Goal: Task Accomplishment & Management: Manage account settings

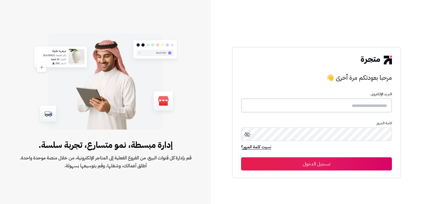
click at [369, 106] on input "text" at bounding box center [316, 105] width 151 height 14
type input "****"
click at [241, 157] on button "تسجيل الدخول" at bounding box center [316, 163] width 151 height 13
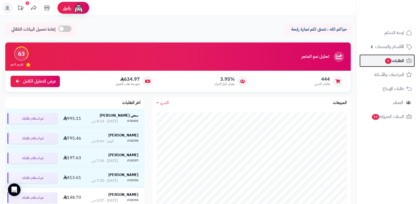
click at [387, 58] on span "4" at bounding box center [388, 61] width 6 height 6
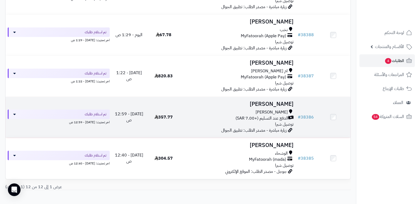
scroll to position [423, 0]
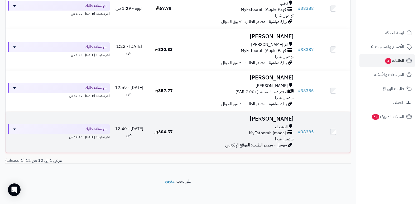
click at [285, 116] on h3 "منيره الحارثي" at bounding box center [238, 119] width 111 height 6
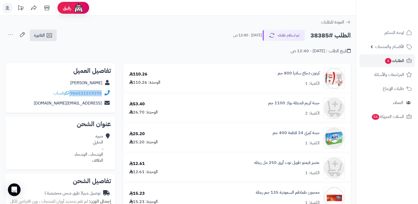
drag, startPoint x: 71, startPoint y: 93, endPoint x: 102, endPoint y: 92, distance: 31.4
click at [102, 92] on div "966531219295 واتساب" at bounding box center [60, 93] width 102 height 10
copy div "966531219295"
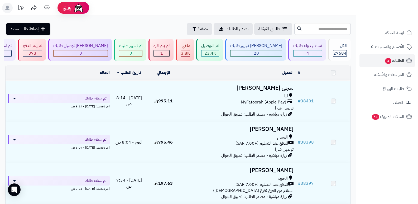
scroll to position [423, 0]
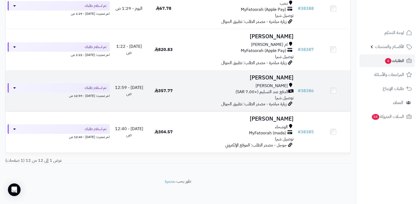
click at [284, 77] on h3 "[PERSON_NAME]" at bounding box center [238, 78] width 111 height 6
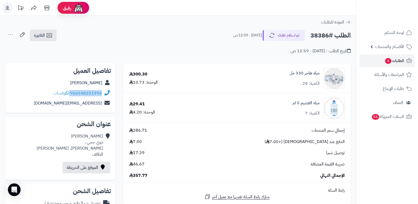
drag, startPoint x: 70, startPoint y: 91, endPoint x: 108, endPoint y: 96, distance: 37.9
click at [108, 96] on div "966548251994 واتساب" at bounding box center [60, 93] width 102 height 10
copy div "966548251994"
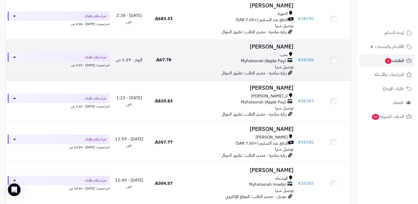
scroll to position [370, 0]
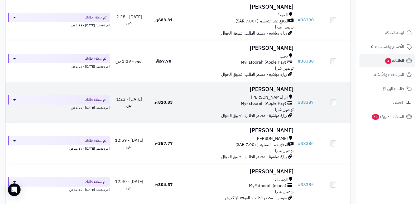
click at [283, 89] on h3 "[PERSON_NAME]" at bounding box center [238, 89] width 111 height 6
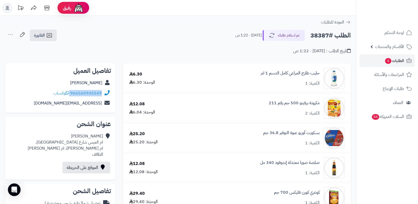
drag, startPoint x: 71, startPoint y: 93, endPoint x: 111, endPoint y: 91, distance: 39.9
click at [111, 91] on div "966560945549 واتساب" at bounding box center [60, 93] width 102 height 10
copy div "966560945549"
drag, startPoint x: 383, startPoint y: 179, endPoint x: 381, endPoint y: 177, distance: 3.0
click at [383, 179] on nav "لوحة التحكم الأقسام والمنتجات المنتجات الأقسام الماركات مواصفات المنتجات مواصفا…" at bounding box center [387, 109] width 62 height 204
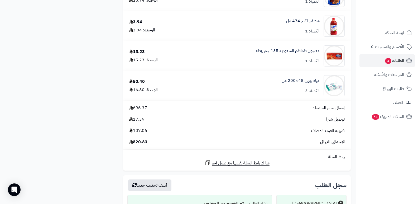
scroll to position [858, 0]
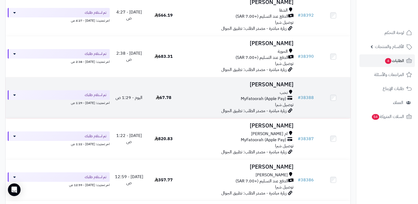
scroll to position [317, 0]
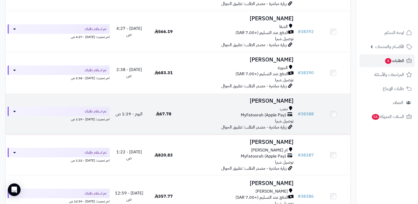
click at [279, 98] on h3 "[PERSON_NAME]" at bounding box center [238, 101] width 111 height 6
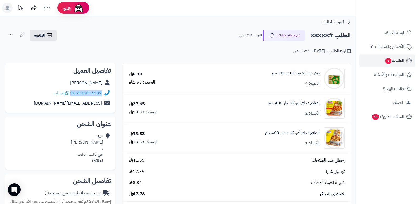
drag, startPoint x: 71, startPoint y: 93, endPoint x: 102, endPoint y: 94, distance: 31.1
click at [102, 94] on div "966536014187 واتساب" at bounding box center [60, 93] width 102 height 10
copy link "966536014187"
click at [408, 158] on nav "لوحة التحكم الأقسام والمنتجات المنتجات الأقسام الماركات مواصفات المنتجات مواصفا…" at bounding box center [387, 109] width 62 height 204
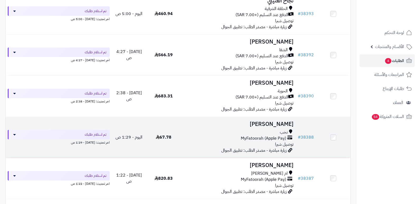
scroll to position [264, 0]
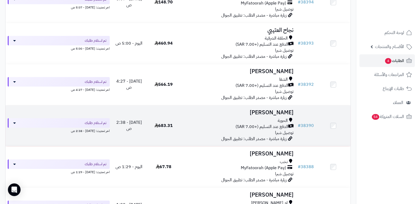
click at [284, 110] on h3 "ديما ناصر" at bounding box center [238, 113] width 111 height 6
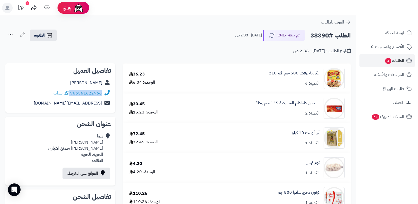
drag, startPoint x: 71, startPoint y: 92, endPoint x: 104, endPoint y: 89, distance: 33.9
click at [104, 89] on div "966561622966 واتساب" at bounding box center [60, 93] width 102 height 10
copy div "966561622966"
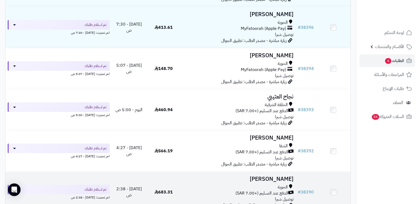
scroll to position [185, 0]
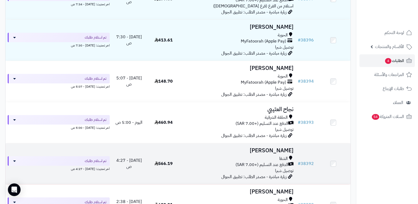
click at [277, 147] on h3 "[PERSON_NAME]" at bounding box center [238, 150] width 111 height 6
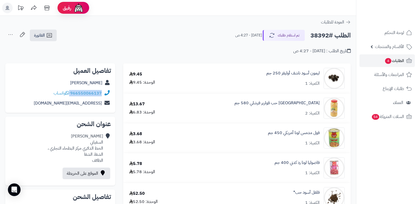
drag, startPoint x: 71, startPoint y: 92, endPoint x: 104, endPoint y: 89, distance: 33.1
click at [104, 89] on div "966550066137 واتساب" at bounding box center [60, 93] width 102 height 10
copy div "966550066137"
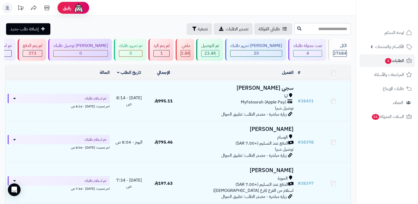
scroll to position [185, 0]
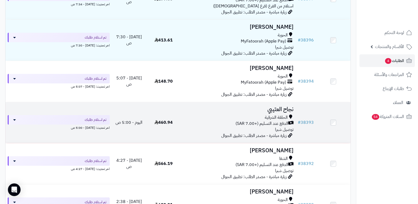
click at [288, 107] on h3 "نجاح العتيبي" at bounding box center [238, 109] width 111 height 6
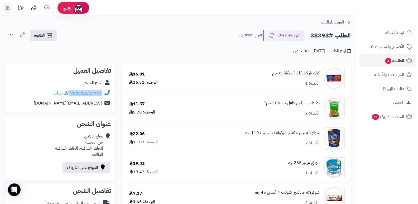
drag, startPoint x: 70, startPoint y: 93, endPoint x: 104, endPoint y: 97, distance: 34.4
click at [104, 97] on div "966501610744 واتساب" at bounding box center [60, 93] width 102 height 10
copy div "966501610744"
click at [378, 161] on nav "لوحة التحكم الأقسام والمنتجات المنتجات الأقسام الماركات مواصفات المنتجات مواصفا…" at bounding box center [387, 109] width 62 height 204
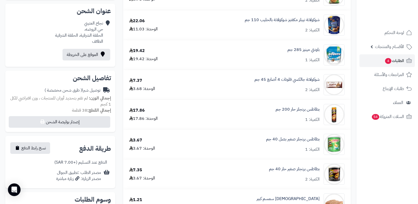
scroll to position [24, 0]
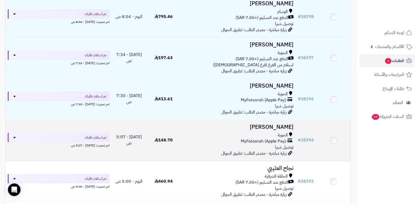
scroll to position [132, 0]
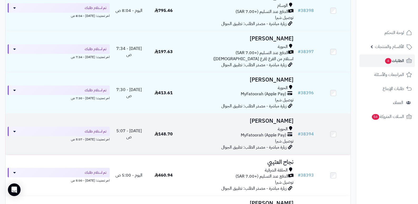
click at [278, 118] on h3 "[PERSON_NAME]" at bounding box center [238, 121] width 111 height 6
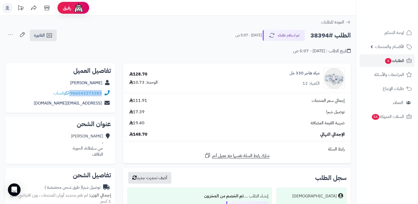
drag, startPoint x: 70, startPoint y: 92, endPoint x: 107, endPoint y: 96, distance: 36.3
click at [107, 96] on div "966542273283 واتساب" at bounding box center [60, 93] width 102 height 10
copy div "966542273283"
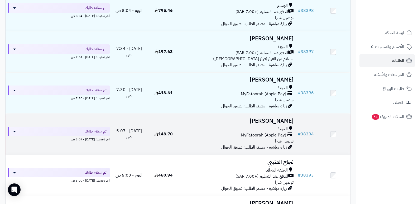
scroll to position [106, 0]
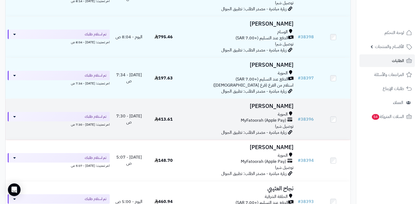
click at [284, 104] on h3 "[PERSON_NAME]" at bounding box center [238, 106] width 111 height 6
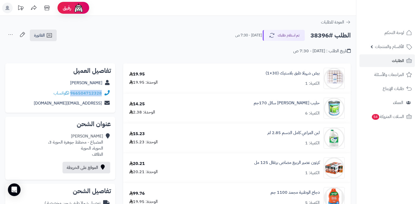
drag, startPoint x: 71, startPoint y: 93, endPoint x: 102, endPoint y: 97, distance: 31.5
click at [102, 97] on div "966504712328 واتساب" at bounding box center [60, 93] width 102 height 10
copy link "966504712328"
click at [379, 179] on nav "لوحة التحكم الأقسام والمنتجات المنتجات الأقسام الماركات مواصفات المنتجات مواصفا…" at bounding box center [387, 109] width 62 height 204
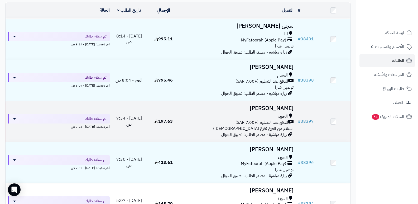
scroll to position [53, 0]
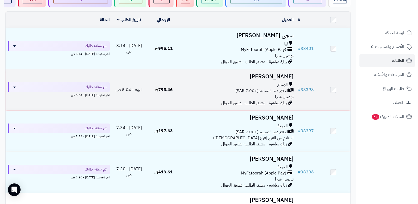
click at [279, 74] on h3 "[PERSON_NAME]" at bounding box center [238, 77] width 111 height 6
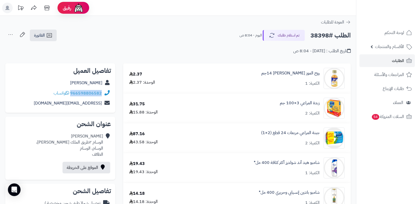
drag, startPoint x: 71, startPoint y: 92, endPoint x: 108, endPoint y: 94, distance: 37.3
click at [108, 94] on div "966598806582 واتساب" at bounding box center [60, 93] width 102 height 10
copy div "966598806582"
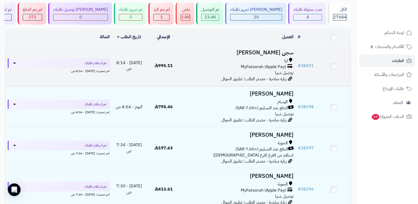
scroll to position [27, 0]
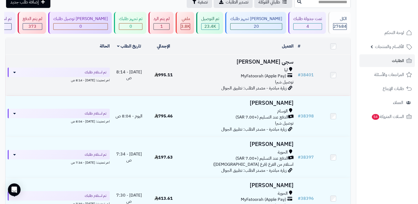
click at [288, 61] on h3 "سجى [PERSON_NAME]" at bounding box center [238, 62] width 111 height 6
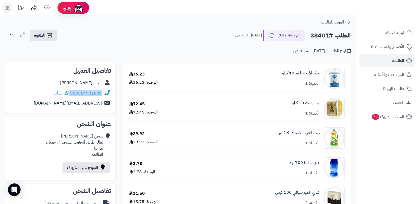
drag, startPoint x: 70, startPoint y: 92, endPoint x: 107, endPoint y: 89, distance: 36.2
click at [107, 89] on div "966564922827 واتساب" at bounding box center [60, 93] width 102 height 10
copy div "966564922827"
click at [391, 156] on nav "لوحة التحكم الأقسام والمنتجات المنتجات الأقسام الماركات مواصفات المنتجات مواصفا…" at bounding box center [387, 109] width 62 height 204
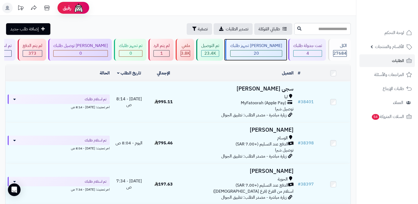
click at [259, 50] on span "20" at bounding box center [256, 53] width 5 height 6
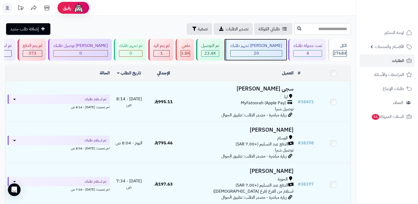
click at [276, 43] on div "[PERSON_NAME] تجهيز طلبك" at bounding box center [256, 46] width 52 height 6
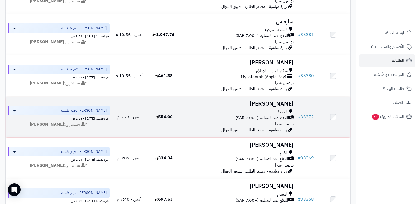
scroll to position [158, 0]
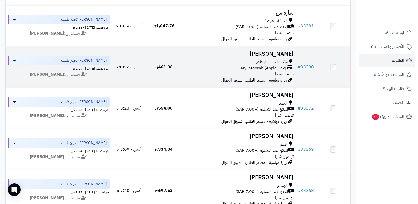
click at [275, 53] on h3 "[PERSON_NAME]" at bounding box center [238, 54] width 111 height 6
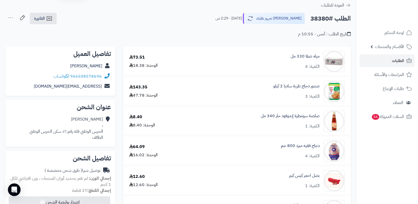
scroll to position [26, 0]
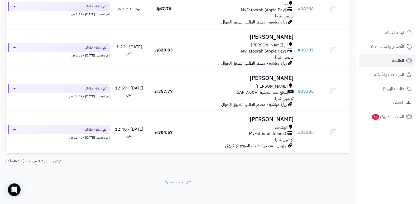
scroll to position [423, 0]
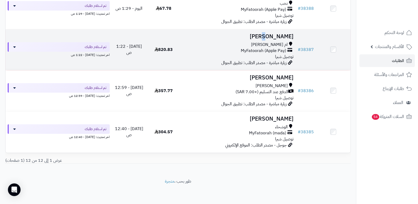
click at [281, 35] on h3 "[PERSON_NAME]" at bounding box center [238, 37] width 111 height 6
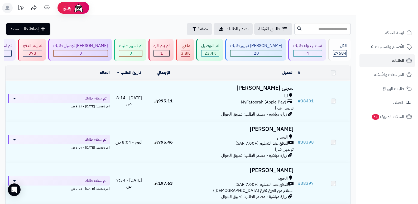
scroll to position [423, 0]
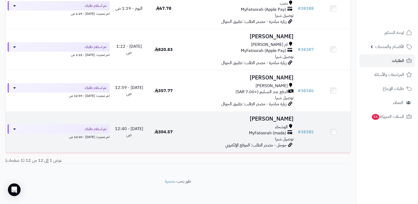
click at [274, 120] on h3 "[PERSON_NAME]" at bounding box center [238, 119] width 111 height 6
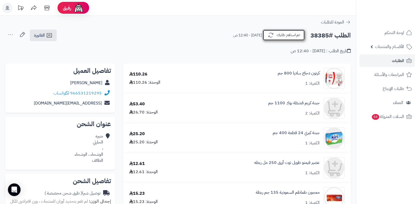
click at [288, 33] on button "تم استلام طلبك" at bounding box center [284, 35] width 42 height 11
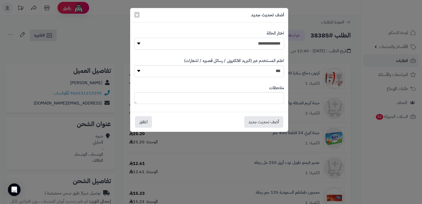
click at [253, 46] on select "**********" at bounding box center [209, 44] width 150 height 12
select select "*"
click at [134, 38] on select "**********" at bounding box center [209, 44] width 150 height 12
click at [266, 119] on button "أضف تحديث جديد" at bounding box center [263, 122] width 39 height 12
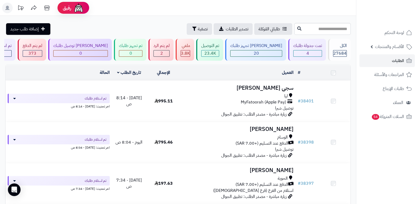
scroll to position [382, 0]
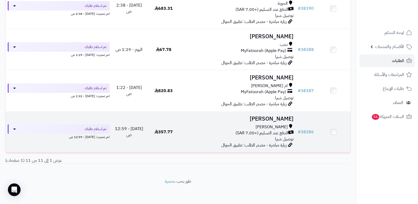
click at [283, 117] on h3 "[PERSON_NAME]" at bounding box center [238, 119] width 111 height 6
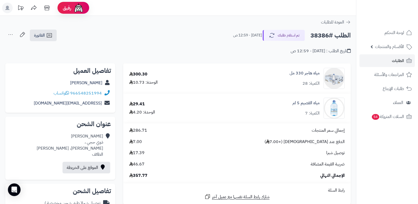
click at [394, 147] on nav "لوحة التحكم الأقسام والمنتجات المنتجات الأقسام الماركات مواصفات المنتجات مواصفا…" at bounding box center [387, 109] width 62 height 204
click at [290, 37] on button "تم استلام طلبك" at bounding box center [284, 35] width 42 height 11
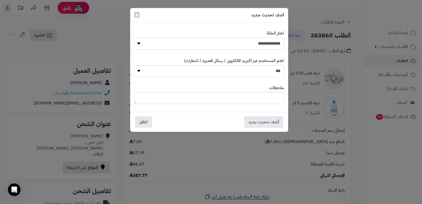
click at [232, 45] on select "**********" at bounding box center [209, 44] width 150 height 12
select select "*"
click at [134, 38] on select "**********" at bounding box center [209, 44] width 150 height 12
click at [265, 97] on textarea at bounding box center [209, 98] width 150 height 12
type textarea "**********"
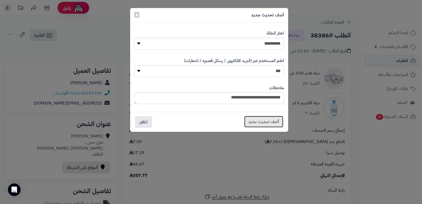
click at [260, 122] on button "أضف تحديث جديد" at bounding box center [263, 122] width 39 height 12
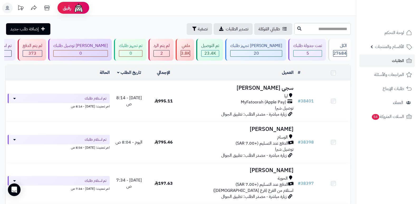
scroll to position [340, 0]
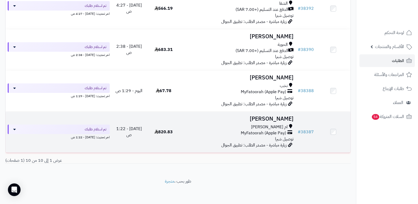
click at [283, 116] on h3 "[PERSON_NAME]" at bounding box center [238, 119] width 111 height 6
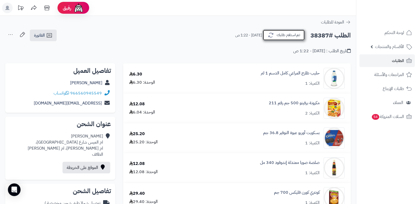
click at [293, 38] on button "تم استلام طلبك" at bounding box center [284, 35] width 42 height 11
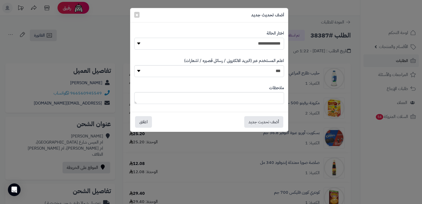
click at [270, 44] on select "**********" at bounding box center [209, 44] width 150 height 12
select select "*"
click at [134, 38] on select "**********" at bounding box center [209, 44] width 150 height 12
click at [262, 98] on textarea at bounding box center [209, 98] width 150 height 12
type textarea "****"
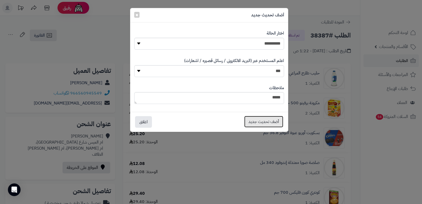
click at [263, 120] on button "أضف تحديث جديد" at bounding box center [263, 122] width 39 height 12
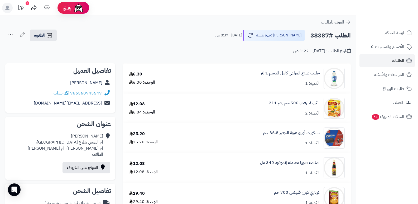
click at [9, 33] on icon at bounding box center [10, 34] width 11 height 11
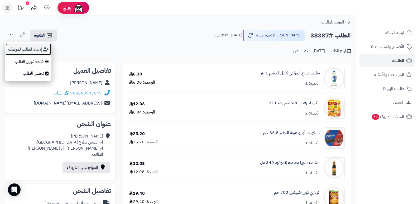
click at [19, 50] on button "إسناد الطلب لموظف" at bounding box center [28, 49] width 46 height 12
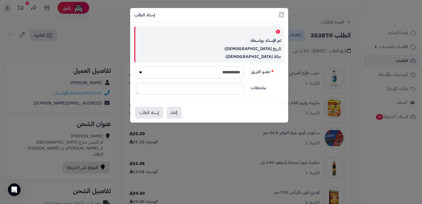
click at [226, 72] on select "**********" at bounding box center [190, 72] width 108 height 12
select select "**"
click at [136, 66] on select "**********" at bounding box center [190, 72] width 108 height 12
click at [150, 116] on button "إسناد الطلب" at bounding box center [149, 113] width 28 height 12
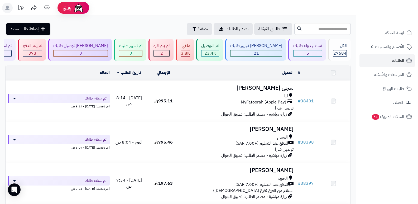
scroll to position [299, 0]
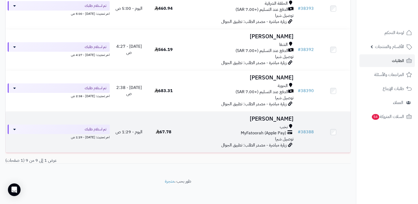
click at [282, 121] on h3 "[PERSON_NAME]" at bounding box center [238, 119] width 111 height 6
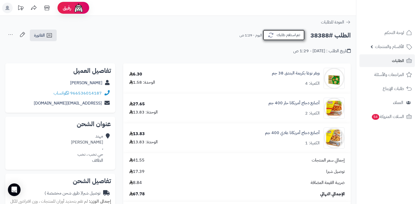
click at [286, 32] on button "تم استلام طلبك" at bounding box center [284, 35] width 42 height 11
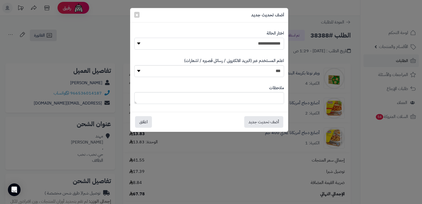
click at [271, 42] on select "**********" at bounding box center [209, 44] width 150 height 12
select select "*"
click at [134, 38] on select "**********" at bounding box center [209, 44] width 150 height 12
click at [271, 97] on textarea at bounding box center [209, 98] width 150 height 12
type textarea "****"
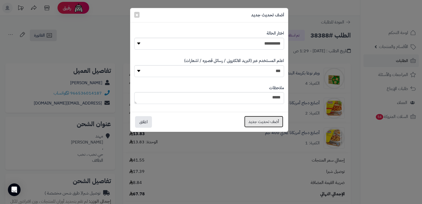
click at [257, 123] on button "أضف تحديث جديد" at bounding box center [263, 122] width 39 height 12
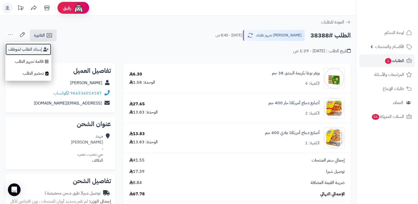
click at [26, 50] on button "إسناد الطلب لموظف" at bounding box center [28, 49] width 46 height 12
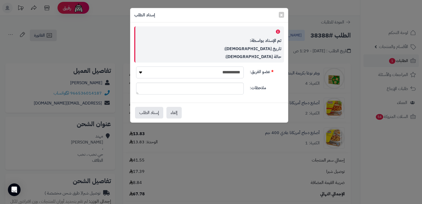
click at [194, 73] on select "**********" at bounding box center [190, 72] width 108 height 12
select select "**"
click at [136, 66] on select "**********" at bounding box center [190, 72] width 108 height 12
click at [148, 114] on button "إسناد الطلب" at bounding box center [149, 113] width 28 height 12
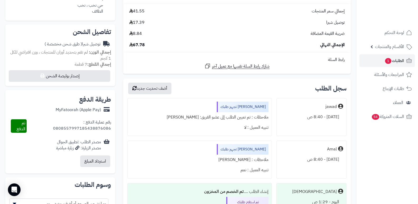
scroll to position [158, 0]
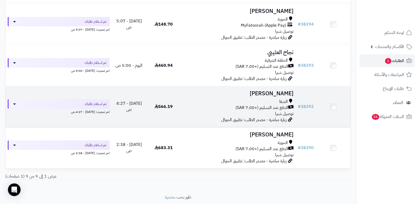
scroll to position [299, 0]
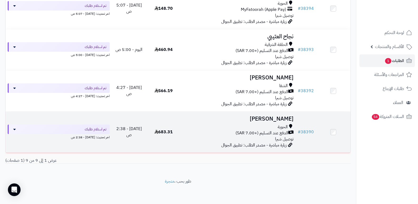
click at [283, 118] on h3 "[PERSON_NAME]" at bounding box center [238, 119] width 111 height 6
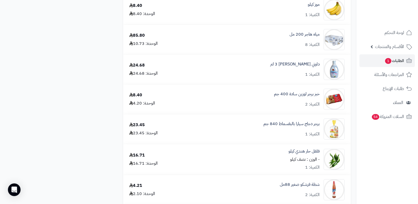
scroll to position [369, 0]
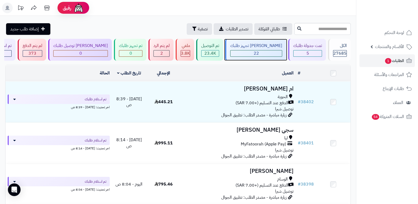
click at [263, 49] on div "جاري تجهيز طلبك 22" at bounding box center [255, 50] width 61 height 22
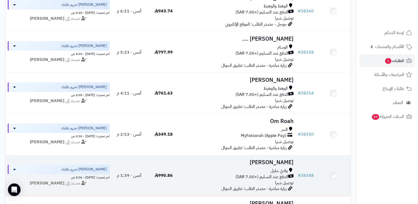
scroll to position [633, 0]
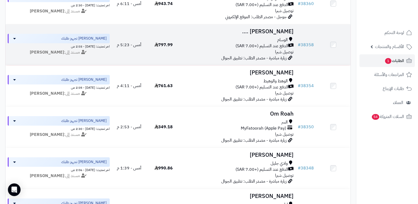
click at [282, 34] on h3 "منصور …." at bounding box center [238, 31] width 111 height 6
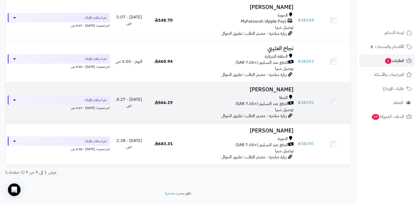
scroll to position [299, 0]
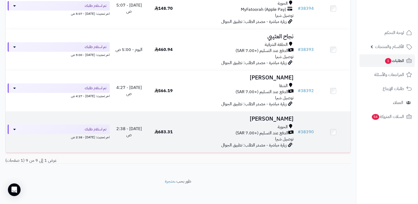
click at [287, 117] on h3 "[PERSON_NAME]" at bounding box center [238, 119] width 111 height 6
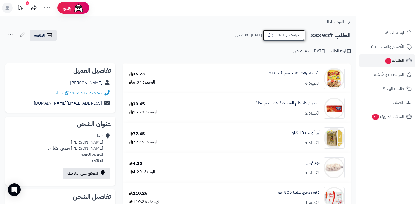
click at [284, 37] on button "تم استلام طلبك" at bounding box center [284, 35] width 42 height 11
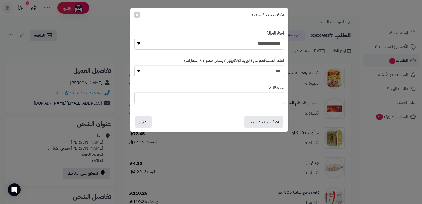
click at [262, 44] on select "**********" at bounding box center [209, 44] width 150 height 12
select select "*"
click at [134, 38] on select "**********" at bounding box center [209, 44] width 150 height 12
click at [262, 98] on textarea at bounding box center [209, 98] width 150 height 12
type textarea "***"
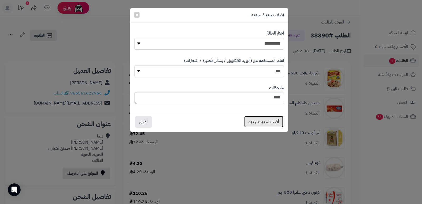
click at [256, 120] on button "أضف تحديث جديد" at bounding box center [263, 122] width 39 height 12
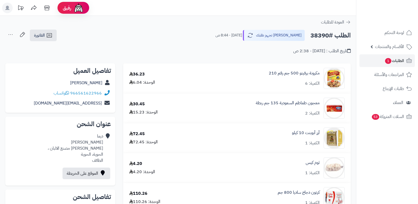
click at [12, 37] on icon at bounding box center [10, 34] width 11 height 11
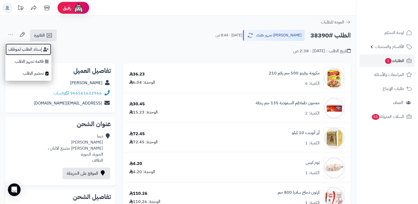
click at [18, 48] on button "إسناد الطلب لموظف" at bounding box center [28, 49] width 46 height 12
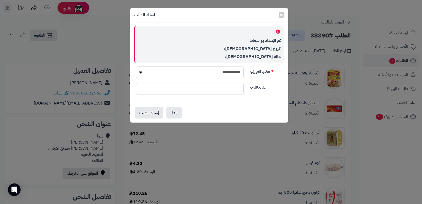
click at [217, 72] on select "**********" at bounding box center [190, 72] width 108 height 12
select select "**"
click at [136, 66] on select "**********" at bounding box center [190, 72] width 108 height 12
click at [152, 111] on button "إسناد الطلب" at bounding box center [149, 113] width 28 height 12
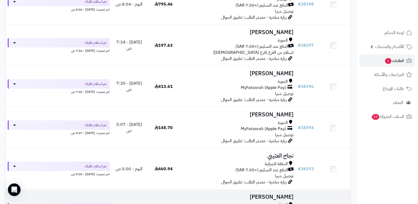
scroll to position [237, 0]
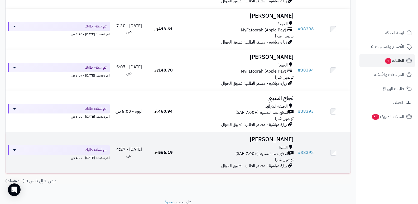
click at [275, 137] on h3 "[PERSON_NAME]" at bounding box center [238, 139] width 111 height 6
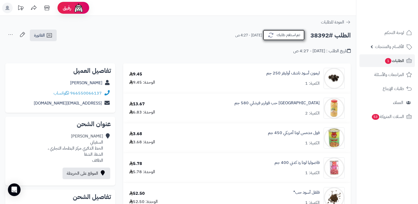
click at [281, 39] on button "تم استلام طلبك" at bounding box center [284, 35] width 42 height 11
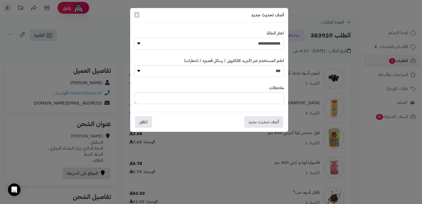
click at [262, 42] on select "**********" at bounding box center [209, 44] width 150 height 12
select select "*"
click at [134, 38] on select "**********" at bounding box center [209, 44] width 150 height 12
click at [239, 97] on textarea at bounding box center [209, 98] width 150 height 12
type textarea "***"
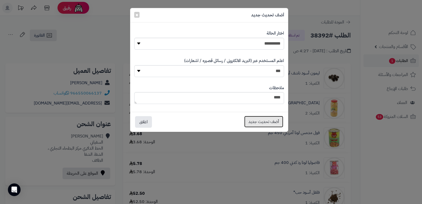
click at [266, 122] on button "أضف تحديث جديد" at bounding box center [263, 122] width 39 height 12
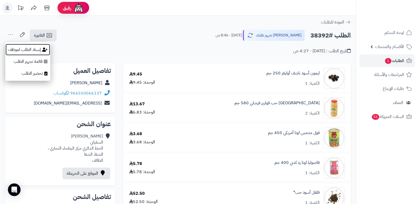
click at [19, 49] on button "إسناد الطلب لموظف" at bounding box center [27, 50] width 45 height 12
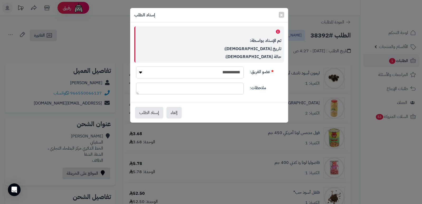
click at [223, 72] on select "**********" at bounding box center [190, 72] width 108 height 12
select select "**"
click at [136, 66] on select "**********" at bounding box center [190, 72] width 108 height 12
click at [147, 113] on button "إسناد الطلب" at bounding box center [149, 113] width 28 height 12
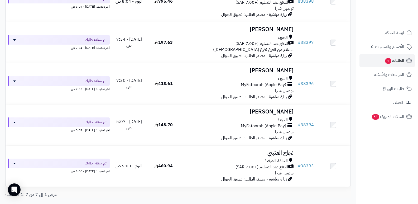
scroll to position [217, 0]
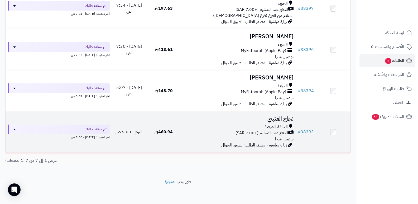
click at [285, 121] on h3 "نجاح العتيبي" at bounding box center [238, 119] width 111 height 6
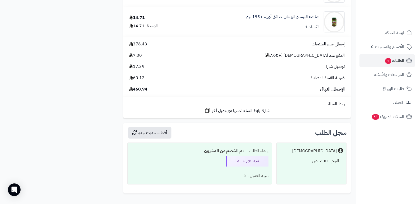
scroll to position [868, 0]
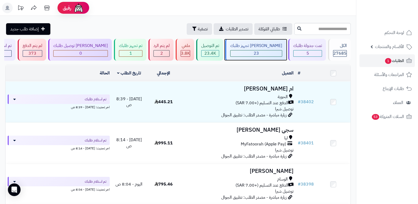
click at [273, 59] on div "جاري تجهيز طلبك 23" at bounding box center [255, 50] width 61 height 22
click at [271, 55] on div "23" at bounding box center [256, 53] width 51 height 6
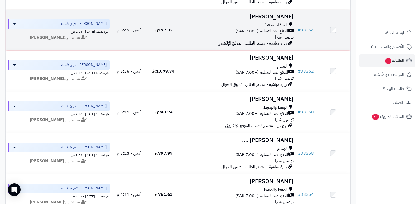
scroll to position [633, 0]
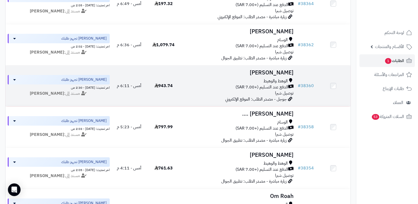
click at [283, 70] on h3 "[PERSON_NAME]" at bounding box center [238, 73] width 111 height 6
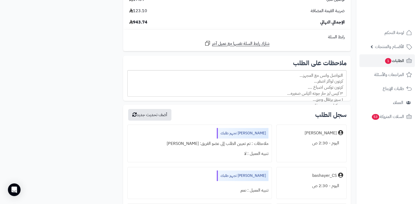
scroll to position [1451, 0]
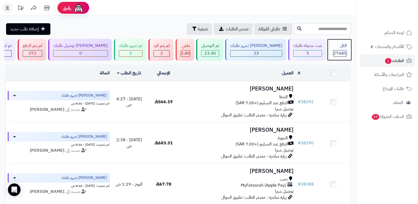
click at [335, 47] on div "الكل" at bounding box center [340, 46] width 14 height 6
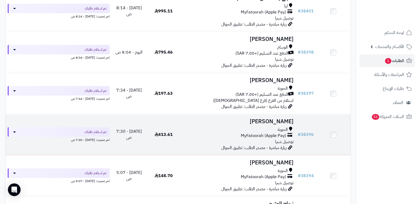
scroll to position [217, 0]
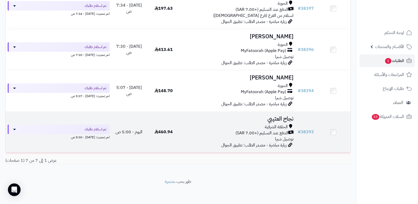
click at [282, 113] on td "نجاح العتيبي الحلقة الشرقية الدفع عند التسليم (+7.00 SAR) توصيل شبرا زيارة مباش…" at bounding box center [238, 132] width 115 height 41
click at [289, 117] on h3 "نجاح العتيبي" at bounding box center [238, 119] width 111 height 6
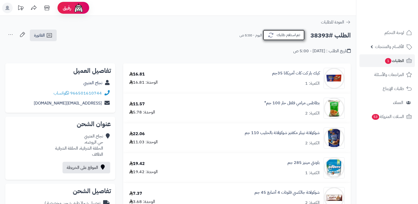
click at [288, 34] on button "تم استلام طلبك" at bounding box center [284, 35] width 42 height 11
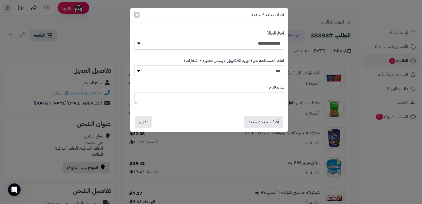
click at [273, 43] on select "**********" at bounding box center [209, 44] width 150 height 12
select select "*"
click at [134, 38] on select "**********" at bounding box center [209, 44] width 150 height 12
click at [270, 101] on textarea at bounding box center [209, 98] width 150 height 12
type textarea "***"
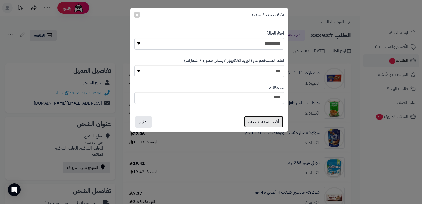
click at [261, 123] on button "أضف تحديث جديد" at bounding box center [263, 122] width 39 height 12
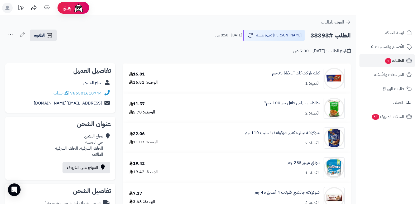
click at [9, 34] on icon at bounding box center [10, 34] width 11 height 11
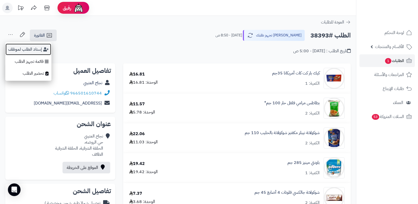
click at [17, 47] on button "إسناد الطلب لموظف" at bounding box center [28, 49] width 46 height 12
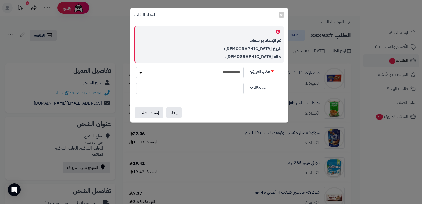
click at [207, 71] on select "**********" at bounding box center [190, 72] width 108 height 12
select select "**"
click at [136, 66] on select "**********" at bounding box center [190, 72] width 108 height 12
click at [153, 112] on button "إسناد الطلب" at bounding box center [149, 113] width 28 height 12
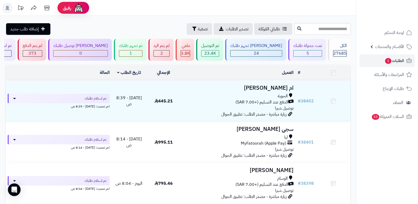
scroll to position [176, 0]
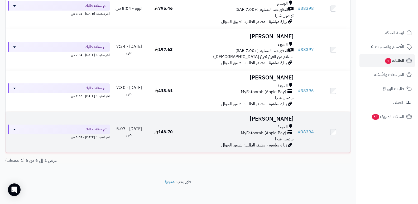
click at [262, 116] on h3 "[PERSON_NAME]" at bounding box center [238, 119] width 111 height 6
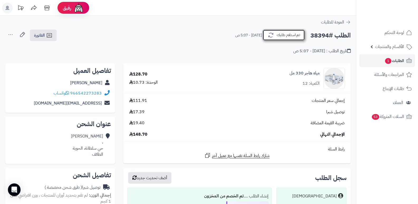
click at [291, 31] on button "تم استلام طلبك" at bounding box center [284, 35] width 42 height 11
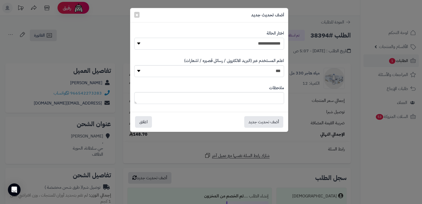
click at [263, 43] on select "**********" at bounding box center [209, 44] width 150 height 12
select select "*"
click at [134, 38] on select "**********" at bounding box center [209, 44] width 150 height 12
click at [270, 100] on textarea at bounding box center [209, 98] width 150 height 12
click at [270, 121] on button "أضف تحديث جديد" at bounding box center [263, 122] width 39 height 12
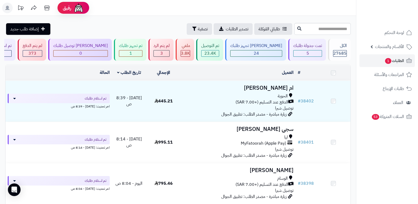
scroll to position [135, 0]
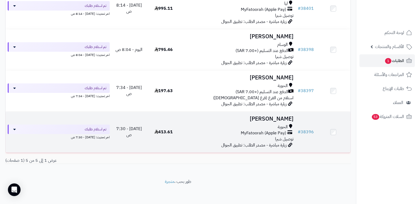
click at [272, 119] on h3 "محمد الزهراني" at bounding box center [238, 119] width 111 height 6
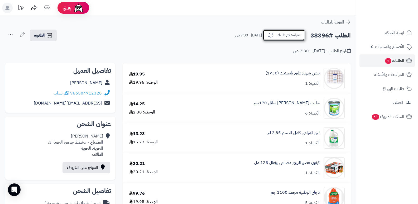
click at [289, 31] on button "تم استلام طلبك" at bounding box center [284, 35] width 42 height 11
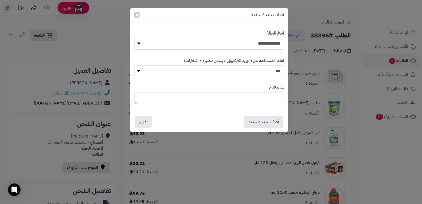
click at [255, 42] on select "**********" at bounding box center [209, 44] width 150 height 12
select select "*"
click at [134, 38] on select "**********" at bounding box center [209, 44] width 150 height 12
click at [252, 101] on textarea at bounding box center [209, 98] width 150 height 12
type textarea "****"
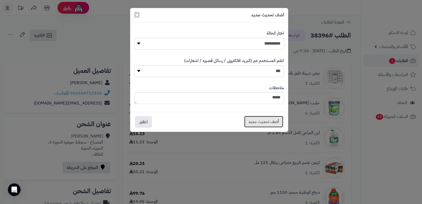
click at [261, 120] on button "أضف تحديث جديد" at bounding box center [263, 122] width 39 height 12
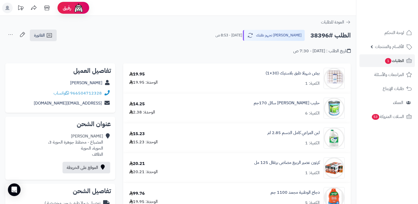
click at [11, 33] on icon at bounding box center [10, 34] width 11 height 11
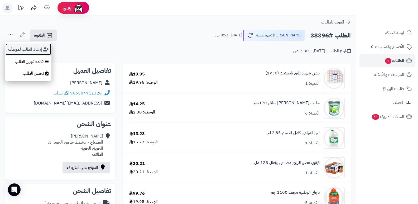
click at [25, 51] on button "إسناد الطلب لموظف" at bounding box center [28, 49] width 46 height 12
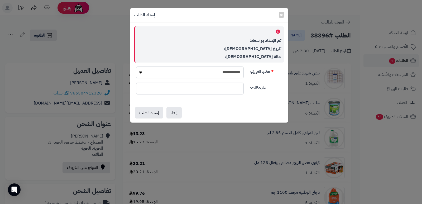
click at [228, 70] on select "**********" at bounding box center [190, 72] width 108 height 12
select select "**"
click at [136, 66] on select "**********" at bounding box center [190, 72] width 108 height 12
click at [142, 112] on button "إسناد الطلب" at bounding box center [149, 113] width 28 height 12
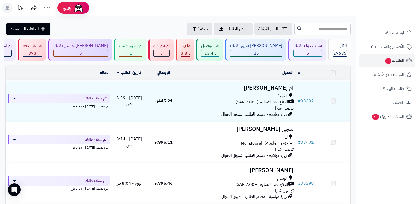
scroll to position [93, 0]
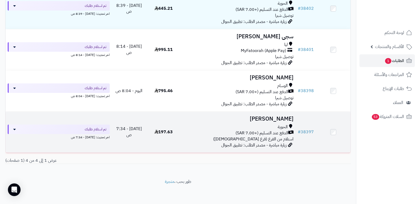
click at [280, 118] on h3 "[PERSON_NAME]" at bounding box center [238, 119] width 111 height 6
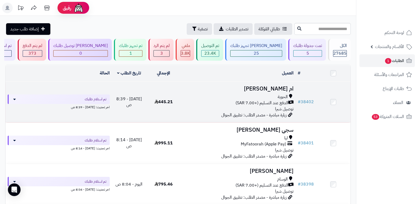
click at [274, 86] on h3 "ام [PERSON_NAME]" at bounding box center [238, 89] width 111 height 6
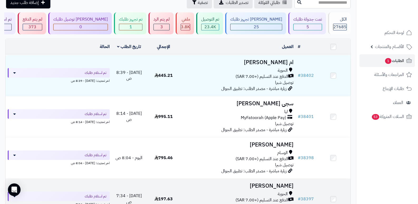
scroll to position [79, 0]
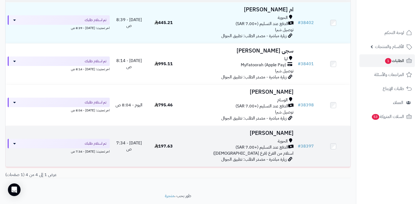
click at [272, 130] on h3 "عبدالرحمن العتيبي" at bounding box center [238, 133] width 111 height 6
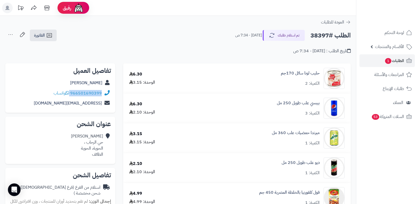
drag, startPoint x: 71, startPoint y: 93, endPoint x: 111, endPoint y: 93, distance: 40.4
click at [111, 93] on div "تفاصيل العميل [PERSON_NAME] 966501690399 واتساب [EMAIL_ADDRESS][DOMAIN_NAME]" at bounding box center [60, 88] width 110 height 50
copy div "966501690399"
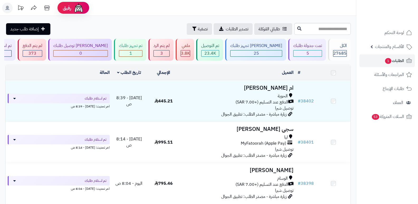
scroll to position [79, 0]
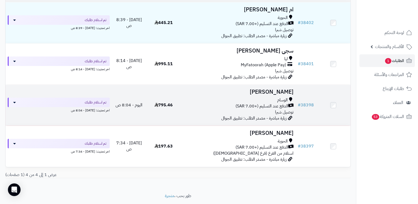
click at [282, 91] on h3 "[PERSON_NAME]" at bounding box center [238, 92] width 111 height 6
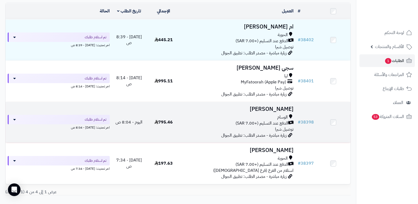
scroll to position [53, 0]
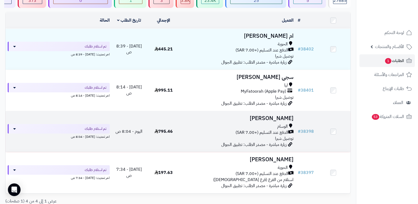
click at [272, 116] on h3 "[PERSON_NAME]" at bounding box center [238, 118] width 111 height 6
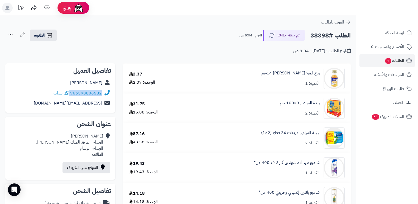
drag, startPoint x: 71, startPoint y: 93, endPoint x: 106, endPoint y: 97, distance: 35.0
click at [106, 97] on div "966598806582 واتساب" at bounding box center [60, 93] width 102 height 10
click at [287, 36] on button "تم استلام طلبك" at bounding box center [284, 35] width 42 height 11
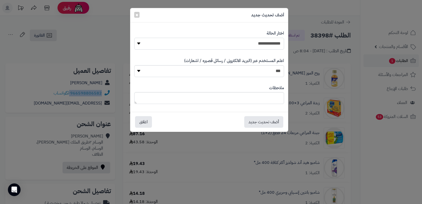
click at [246, 44] on select "**********" at bounding box center [209, 44] width 150 height 12
select select "*"
click at [134, 38] on select "**********" at bounding box center [209, 44] width 150 height 12
click at [256, 120] on button "أضف تحديث جديد" at bounding box center [263, 122] width 39 height 12
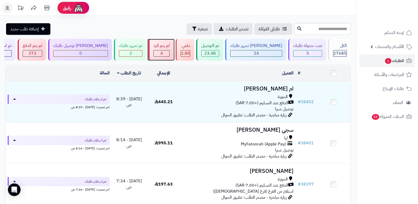
click at [170, 47] on div "لم يتم الرد" at bounding box center [162, 46] width 16 height 6
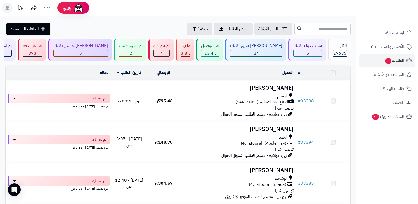
scroll to position [97, 0]
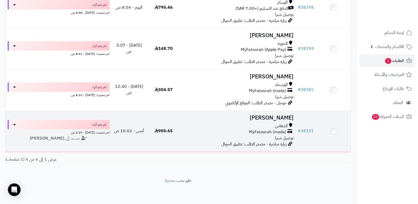
click at [275, 115] on h3 "[PERSON_NAME]" at bounding box center [238, 118] width 111 height 6
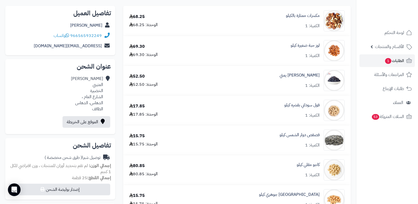
scroll to position [53, 0]
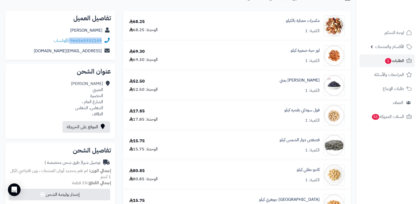
drag, startPoint x: 71, startPoint y: 38, endPoint x: 106, endPoint y: 41, distance: 35.3
click at [106, 41] on div "966565932249 واتساب" at bounding box center [60, 41] width 102 height 10
copy div "966565932249"
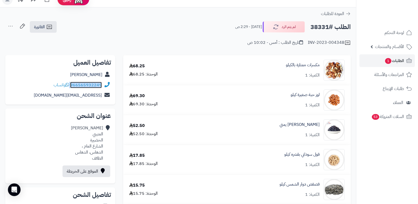
scroll to position [0, 0]
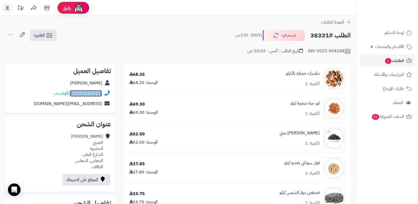
copy div "966565932249"
click at [372, 150] on nav "لوحة التحكم الأقسام والمنتجات المنتجات الأقسام الماركات مواصفات المنتجات مواصفا…" at bounding box center [387, 109] width 62 height 204
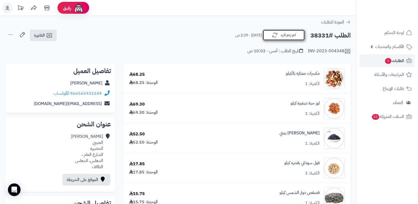
click at [278, 34] on button "لم يتم الرد" at bounding box center [284, 35] width 42 height 11
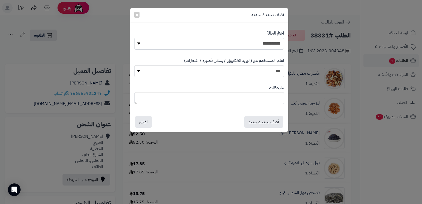
click at [268, 46] on select "**********" at bounding box center [209, 44] width 150 height 12
select select "*"
click at [134, 38] on select "**********" at bounding box center [209, 44] width 150 height 12
click at [270, 98] on textarea at bounding box center [209, 98] width 150 height 12
type textarea "**********"
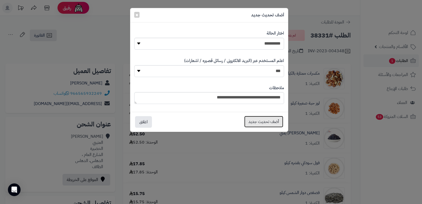
click at [259, 120] on button "أضف تحديث جديد" at bounding box center [263, 122] width 39 height 12
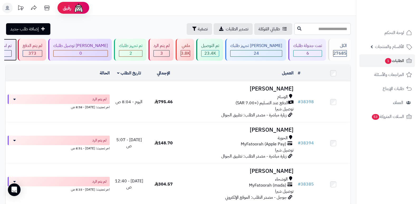
drag, startPoint x: 31, startPoint y: 39, endPoint x: 30, endPoint y: 42, distance: 2.8
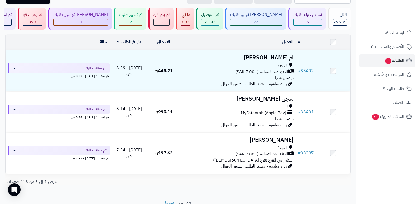
scroll to position [52, 0]
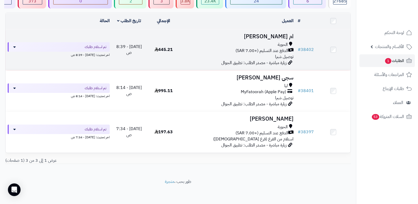
click at [269, 36] on h3 "ام [PERSON_NAME]" at bounding box center [238, 37] width 111 height 6
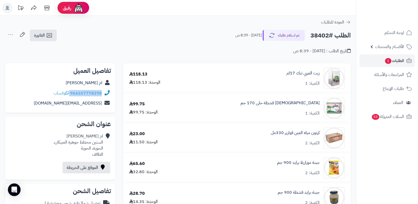
drag, startPoint x: 71, startPoint y: 93, endPoint x: 105, endPoint y: 92, distance: 34.6
click at [105, 92] on div "966557778298 واتساب" at bounding box center [60, 93] width 102 height 10
copy div "966557778298"
click at [391, 155] on nav "لوحة التحكم الأقسام والمنتجات المنتجات الأقسام الماركات مواصفات المنتجات مواصفا…" at bounding box center [387, 109] width 62 height 204
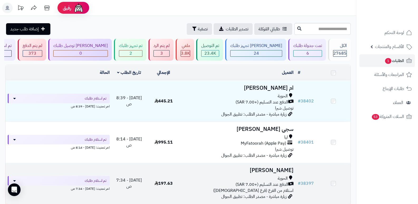
scroll to position [52, 0]
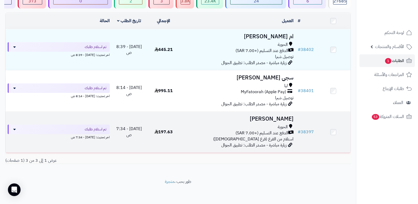
click at [272, 117] on h3 "[PERSON_NAME]" at bounding box center [238, 119] width 111 height 6
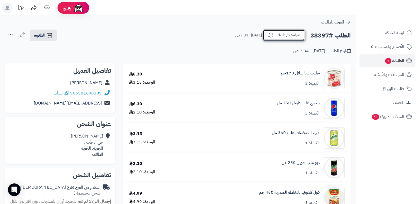
click at [289, 34] on button "تم استلام طلبك" at bounding box center [284, 35] width 42 height 11
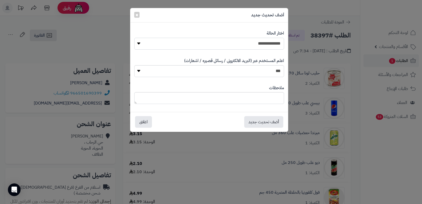
click at [261, 47] on select "**********" at bounding box center [209, 44] width 150 height 12
select select "*"
click at [134, 38] on select "**********" at bounding box center [209, 44] width 150 height 12
click at [266, 100] on textarea at bounding box center [209, 98] width 150 height 12
type textarea "**********"
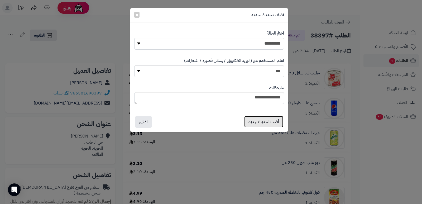
click at [259, 121] on button "أضف تحديث جديد" at bounding box center [263, 122] width 39 height 12
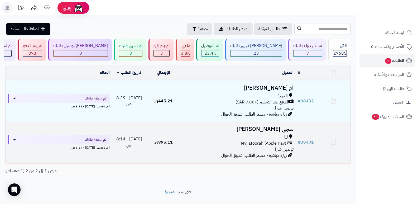
scroll to position [11, 0]
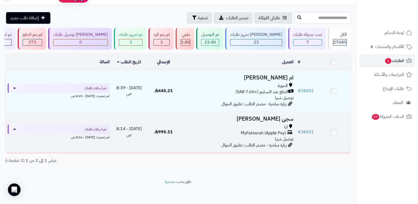
click at [284, 118] on h3 "سجى [PERSON_NAME]" at bounding box center [238, 119] width 111 height 6
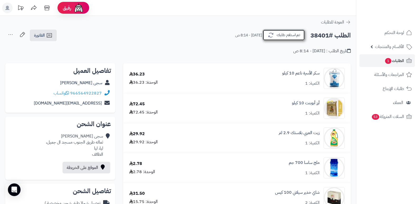
click at [279, 37] on button "تم استلام طلبك" at bounding box center [284, 35] width 42 height 11
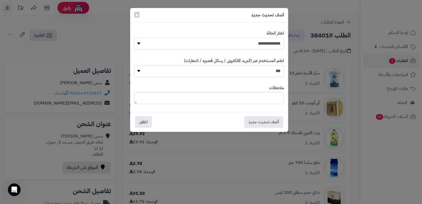
click at [263, 46] on select "**********" at bounding box center [209, 44] width 150 height 12
select select "*"
click at [134, 38] on select "**********" at bounding box center [209, 44] width 150 height 12
click at [256, 122] on button "أضف تحديث جديد" at bounding box center [263, 122] width 39 height 12
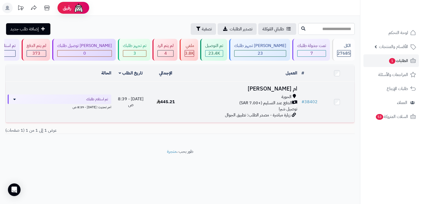
click at [276, 88] on h3 "ام [PERSON_NAME]" at bounding box center [241, 89] width 112 height 6
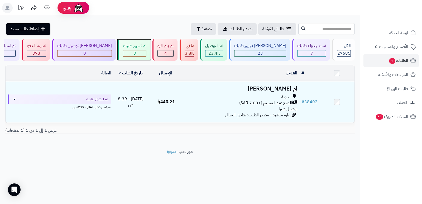
click at [139, 51] on div "3" at bounding box center [134, 53] width 23 height 6
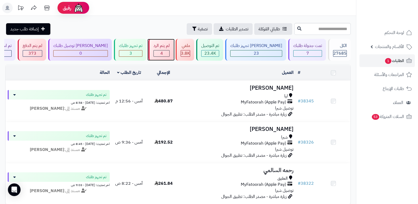
click at [169, 50] on div "4" at bounding box center [162, 53] width 16 height 6
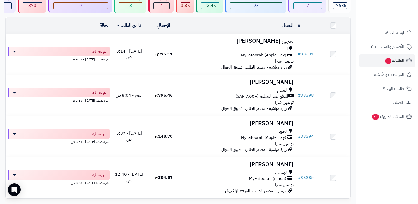
scroll to position [53, 0]
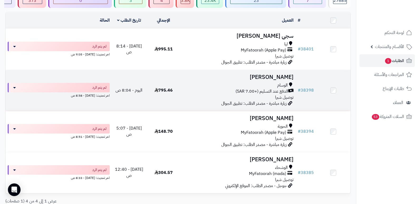
click at [276, 75] on h3 "[PERSON_NAME]" at bounding box center [238, 77] width 111 height 6
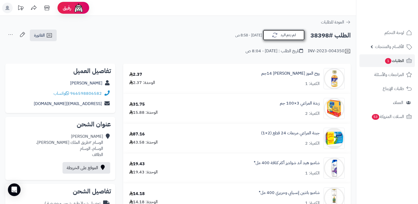
click at [300, 36] on button "لم يتم الرد" at bounding box center [284, 35] width 42 height 11
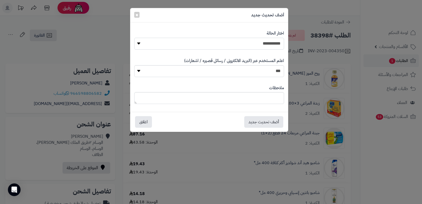
click at [269, 48] on select "**********" at bounding box center [209, 44] width 150 height 12
select select "*"
click at [134, 38] on select "**********" at bounding box center [209, 44] width 150 height 12
click at [260, 98] on textarea at bounding box center [209, 98] width 150 height 12
type textarea "****"
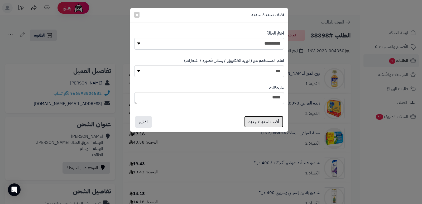
click at [252, 123] on button "أضف تحديث جديد" at bounding box center [263, 122] width 39 height 12
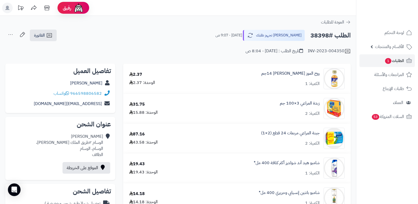
click at [12, 34] on icon at bounding box center [10, 34] width 11 height 11
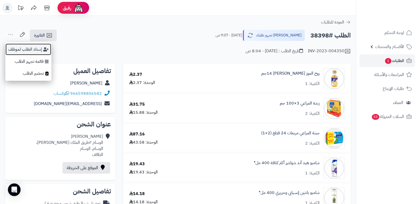
click at [16, 53] on button "إسناد الطلب لموظف" at bounding box center [28, 49] width 46 height 12
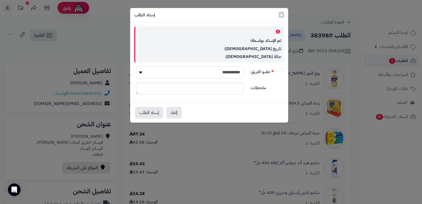
click at [217, 72] on select "**********" at bounding box center [190, 72] width 108 height 12
select select "**"
click at [136, 66] on select "**********" at bounding box center [190, 72] width 108 height 12
click at [149, 111] on button "إسناد الطلب" at bounding box center [149, 113] width 28 height 12
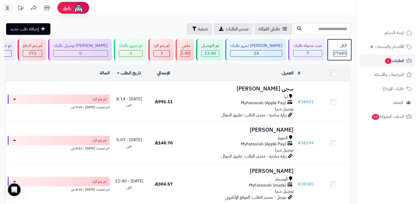
click at [336, 55] on span "27685" at bounding box center [340, 53] width 13 height 6
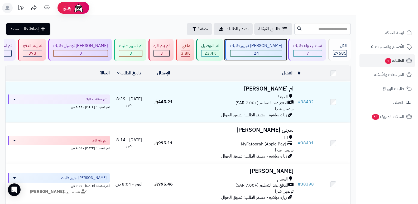
click at [268, 46] on div "[PERSON_NAME] تجهيز طلبك" at bounding box center [256, 46] width 52 height 6
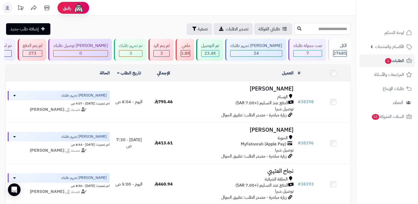
click at [342, 30] on input "text" at bounding box center [322, 29] width 56 height 12
type input "*****"
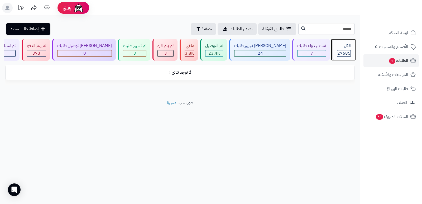
click at [334, 54] on div "الكل 27685" at bounding box center [343, 50] width 23 height 22
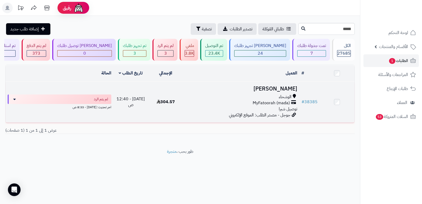
click at [285, 87] on h3 "[PERSON_NAME]" at bounding box center [241, 89] width 112 height 6
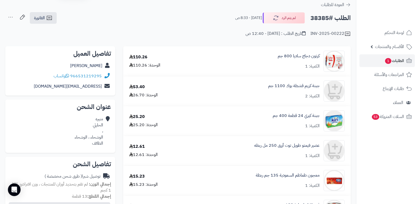
scroll to position [3, 0]
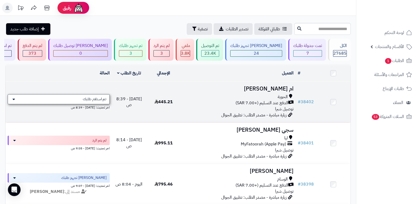
click at [92, 98] on span "تم استلام طلبك" at bounding box center [94, 99] width 23 height 5
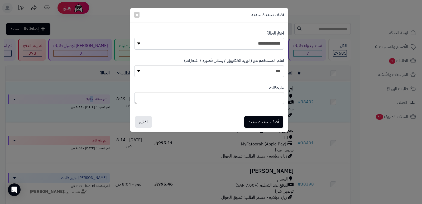
click at [261, 46] on select "**********" at bounding box center [209, 44] width 150 height 12
select select "*"
click at [134, 38] on select "**********" at bounding box center [209, 44] width 150 height 12
click at [253, 121] on button "أضف تحديث جديد" at bounding box center [263, 122] width 39 height 12
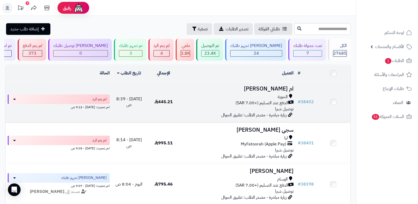
click at [280, 89] on h3 "ام [PERSON_NAME]" at bounding box center [238, 89] width 111 height 6
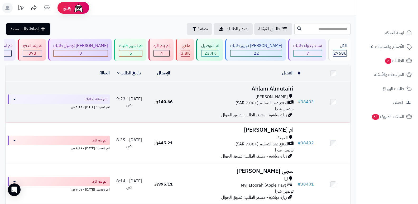
click at [278, 88] on h3 "Ahlam Almutairi" at bounding box center [238, 89] width 111 height 6
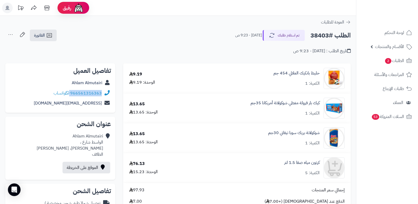
drag, startPoint x: 70, startPoint y: 93, endPoint x: 104, endPoint y: 90, distance: 33.4
click at [104, 90] on div "966561316363 واتساب" at bounding box center [60, 93] width 102 height 10
copy div "966561316363"
click at [384, 142] on nav "لوحة التحكم الأقسام والمنتجات المنتجات الأقسام الماركات مواصفات المنتجات مواصفا…" at bounding box center [387, 109] width 62 height 204
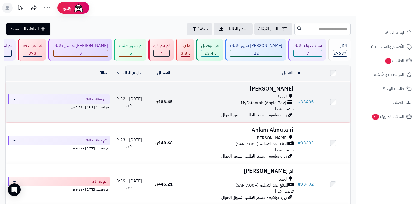
click at [277, 87] on h3 "سلطان العتيبي" at bounding box center [238, 89] width 111 height 6
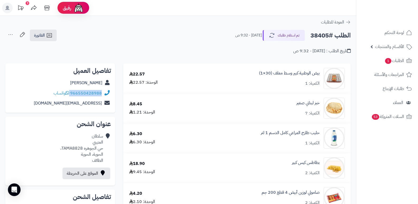
drag, startPoint x: 71, startPoint y: 92, endPoint x: 108, endPoint y: 93, distance: 37.2
click at [108, 93] on div "966550428988 واتساب" at bounding box center [60, 93] width 102 height 10
copy div "966550428988"
click at [368, 147] on nav "لوحة التحكم الأقسام والمنتجات المنتجات الأقسام الماركات مواصفات المنتجات مواصفا…" at bounding box center [387, 109] width 62 height 204
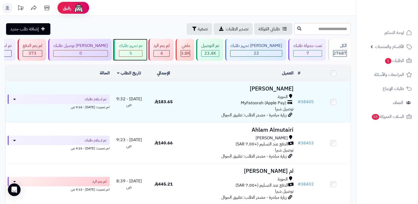
click at [132, 47] on div "تم تجهيز طلبك" at bounding box center [130, 46] width 23 height 6
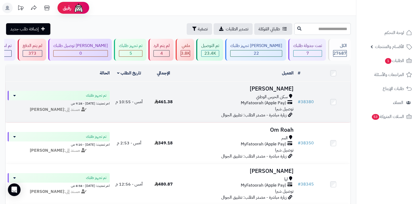
click at [275, 90] on h3 "[PERSON_NAME]" at bounding box center [238, 89] width 111 height 6
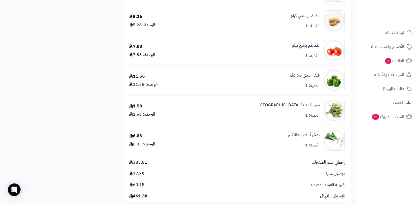
scroll to position [343, 0]
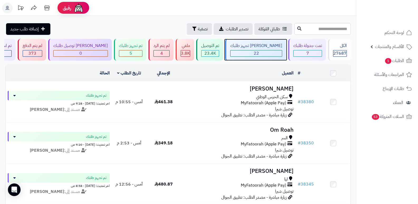
click at [264, 50] on div "جاري تجهيز طلبك 22" at bounding box center [255, 50] width 61 height 22
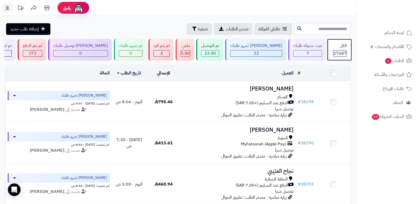
click at [339, 51] on span "27687" at bounding box center [340, 53] width 13 height 6
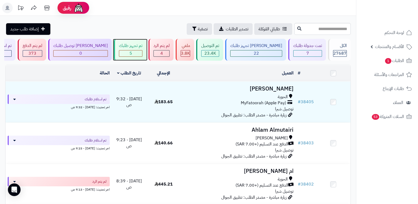
click at [139, 46] on div "تم تجهيز طلبك" at bounding box center [130, 46] width 23 height 6
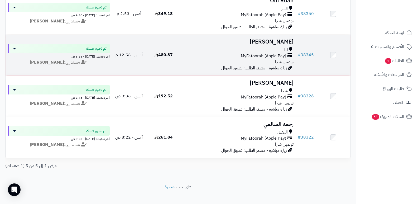
scroll to position [132, 0]
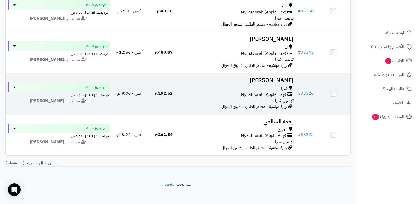
click at [279, 79] on h3 "محمد الحمياني" at bounding box center [238, 80] width 111 height 6
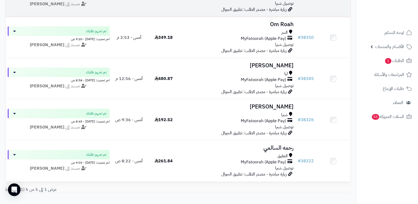
scroll to position [132, 0]
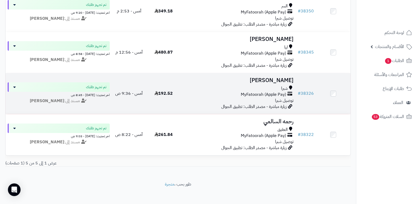
click at [283, 79] on h3 "[PERSON_NAME]" at bounding box center [238, 80] width 111 height 6
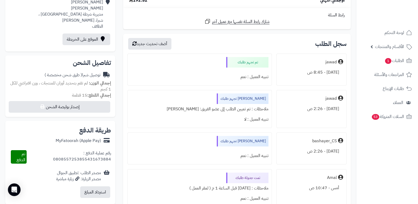
scroll to position [79, 0]
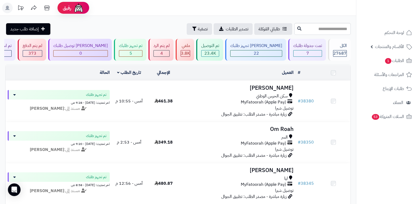
scroll to position [132, 0]
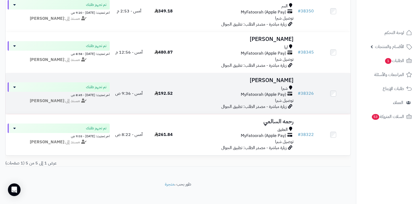
click at [275, 78] on h3 "[PERSON_NAME]" at bounding box center [238, 80] width 111 height 6
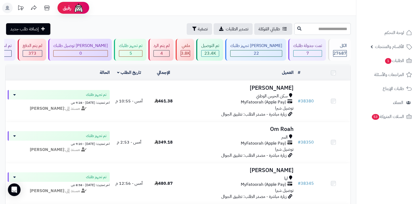
scroll to position [132, 0]
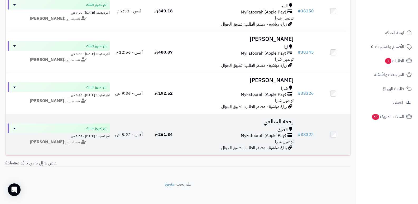
click at [289, 120] on h3 "رحمه السالمي" at bounding box center [238, 121] width 111 height 6
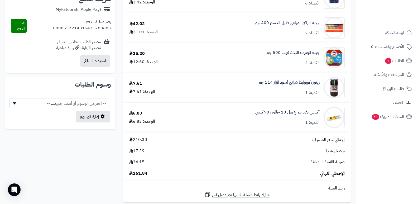
scroll to position [106, 0]
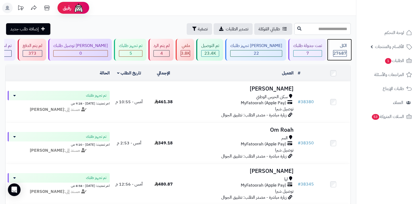
click at [341, 47] on div "الكل" at bounding box center [340, 46] width 14 height 6
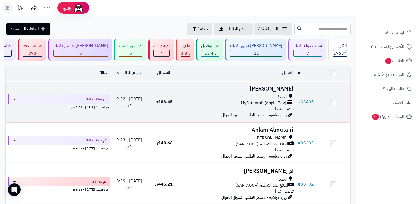
click at [280, 90] on h3 "سلطان العتيبي" at bounding box center [238, 89] width 111 height 6
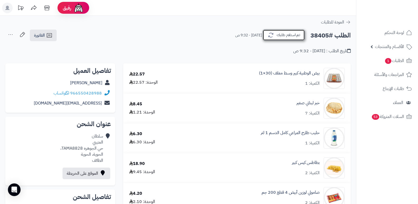
click at [289, 33] on button "تم استلام طلبك" at bounding box center [284, 35] width 42 height 11
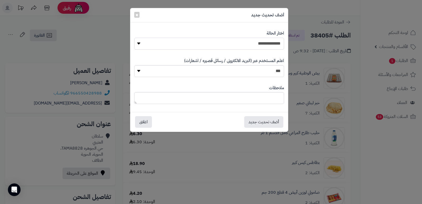
click at [257, 42] on select "**********" at bounding box center [209, 44] width 150 height 12
select select "*"
click at [134, 38] on select "**********" at bounding box center [209, 44] width 150 height 12
click at [265, 100] on textarea at bounding box center [209, 98] width 150 height 12
type textarea "*****"
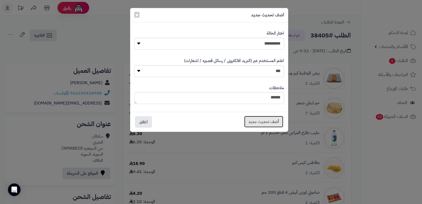
click at [271, 121] on button "أضف تحديث جديد" at bounding box center [263, 122] width 39 height 12
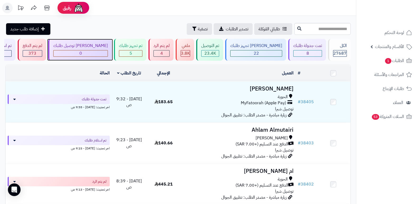
click at [102, 51] on div "0" at bounding box center [81, 53] width 54 height 6
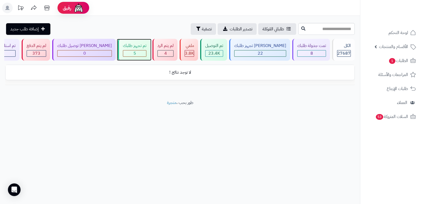
click at [146, 50] on div "5" at bounding box center [134, 53] width 23 height 6
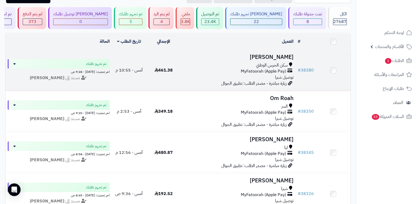
scroll to position [26, 0]
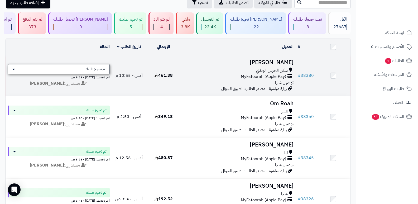
click at [78, 67] on div "تم تجهيز طلبك" at bounding box center [59, 69] width 102 height 10
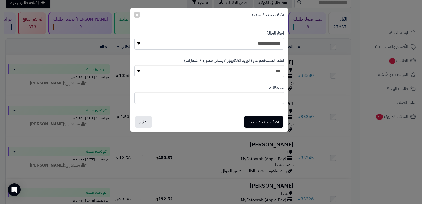
click at [277, 42] on select "**********" at bounding box center [209, 44] width 150 height 12
select select "**"
click at [134, 38] on select "**********" at bounding box center [209, 44] width 150 height 12
click at [273, 99] on textarea at bounding box center [209, 98] width 150 height 12
type textarea "*****"
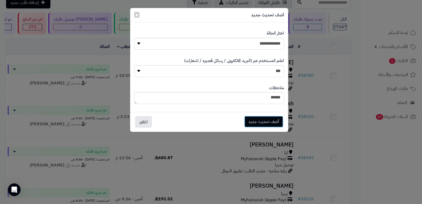
click at [258, 121] on button "أضف تحديث جديد" at bounding box center [263, 122] width 39 height 12
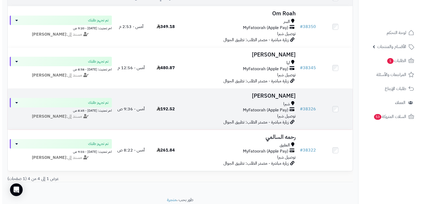
scroll to position [79, 0]
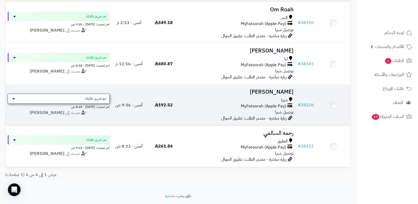
click at [69, 97] on div "تم تجهيز طلبك" at bounding box center [59, 99] width 102 height 10
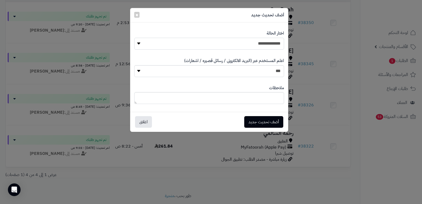
click at [261, 41] on select "**********" at bounding box center [209, 44] width 150 height 12
select select "**"
click at [134, 38] on select "**********" at bounding box center [209, 44] width 150 height 12
click at [271, 98] on textarea at bounding box center [209, 98] width 150 height 12
type textarea "*****"
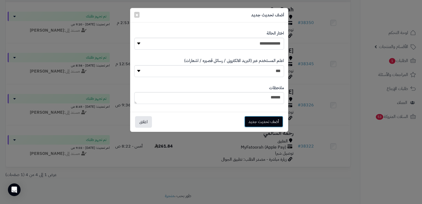
click at [264, 122] on button "أضف تحديث جديد" at bounding box center [263, 122] width 39 height 12
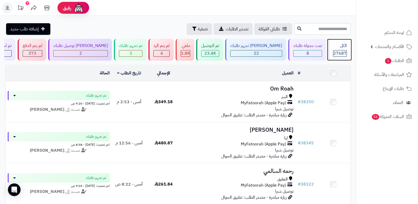
click at [328, 51] on div "الكل 27687" at bounding box center [339, 50] width 23 height 22
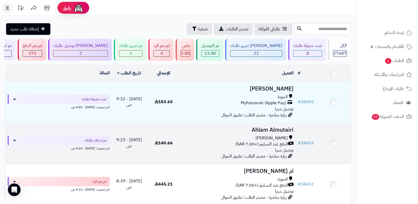
click at [262, 131] on h3 "Ahlam Almutairi" at bounding box center [238, 130] width 111 height 6
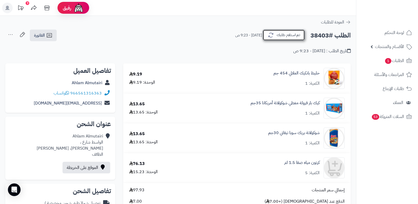
click at [287, 32] on button "تم استلام طلبك" at bounding box center [284, 35] width 42 height 11
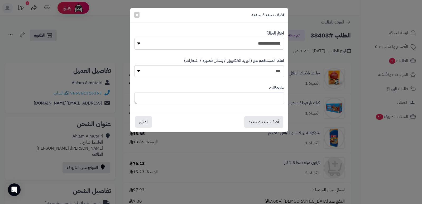
click at [265, 43] on select "**********" at bounding box center [209, 44] width 150 height 12
select select "*"
click at [134, 38] on select "**********" at bounding box center [209, 44] width 150 height 12
click at [254, 119] on button "أضف تحديث جديد" at bounding box center [263, 122] width 39 height 12
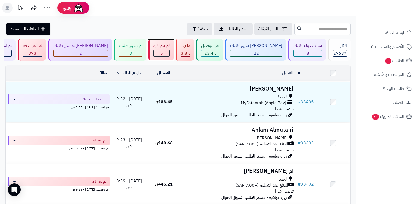
click at [170, 46] on div "لم يتم الرد" at bounding box center [162, 46] width 16 height 6
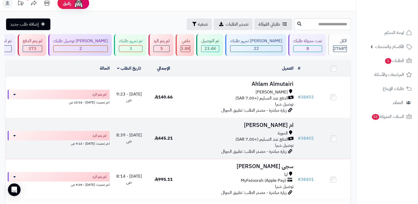
scroll to position [3, 0]
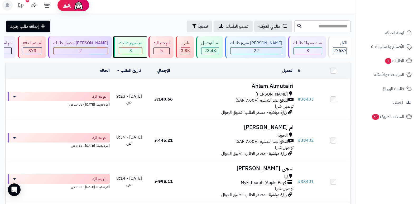
click at [142, 50] on div "3" at bounding box center [130, 51] width 23 height 6
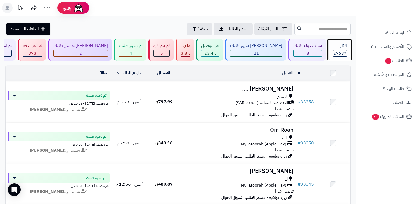
click at [339, 54] on span "27687" at bounding box center [340, 53] width 13 height 6
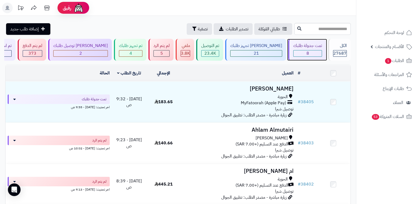
click at [307, 46] on div "تمت جدولة طلبك" at bounding box center [307, 46] width 29 height 6
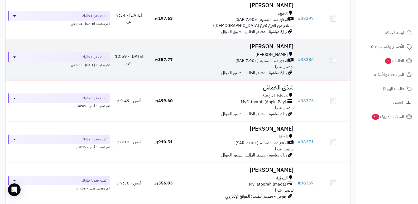
scroll to position [132, 0]
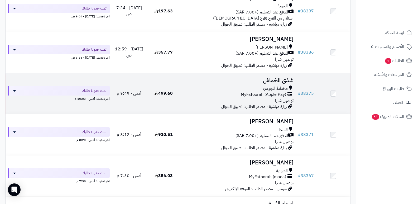
click at [288, 78] on h3 "شذى الخماش" at bounding box center [238, 80] width 111 height 6
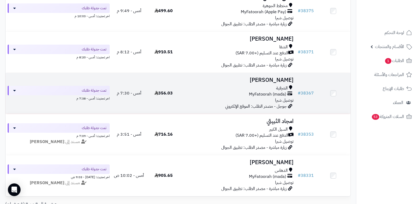
scroll to position [185, 0]
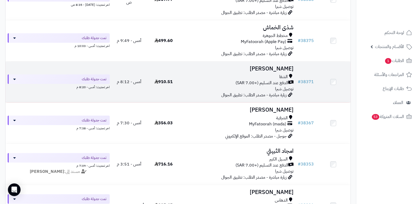
click at [269, 67] on h3 "Muath Alsufyani" at bounding box center [238, 69] width 111 height 6
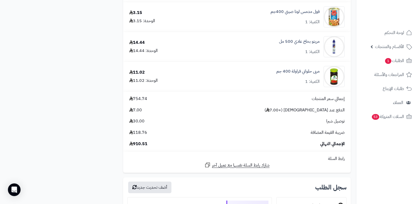
scroll to position [1954, 0]
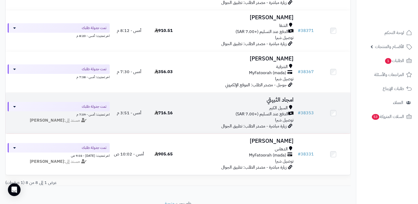
scroll to position [237, 0]
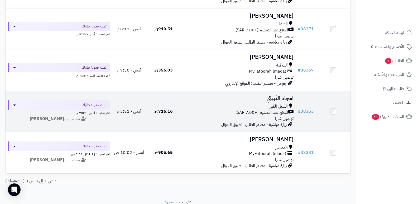
click at [284, 95] on h3 "امجاد الثبيتي" at bounding box center [238, 98] width 111 height 6
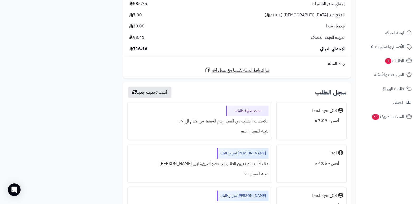
scroll to position [924, 0]
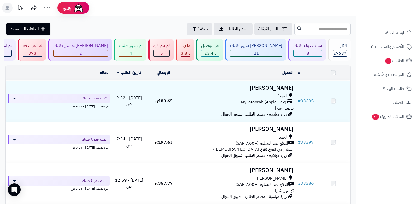
scroll to position [262, 0]
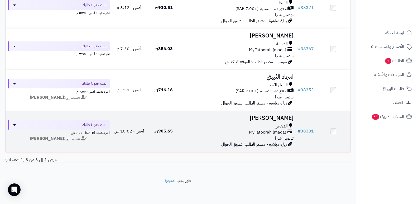
click at [273, 117] on h3 "سعيد العتيبي" at bounding box center [238, 118] width 111 height 6
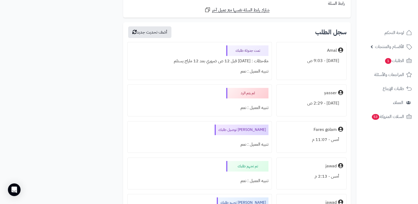
scroll to position [818, 0]
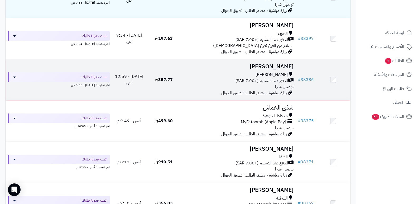
scroll to position [104, 0]
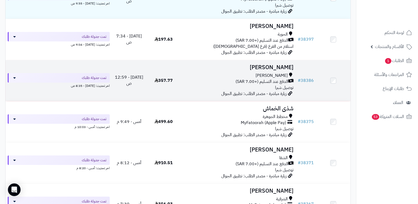
click at [281, 67] on h3 "[PERSON_NAME]" at bounding box center [238, 67] width 111 height 6
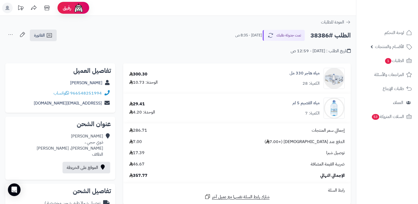
scroll to position [158, 0]
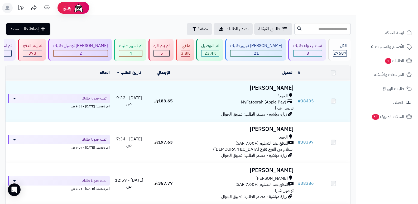
scroll to position [51, 0]
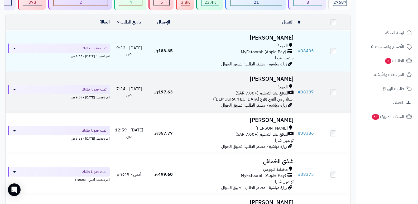
click at [263, 76] on h3 "[PERSON_NAME]" at bounding box center [238, 79] width 111 height 6
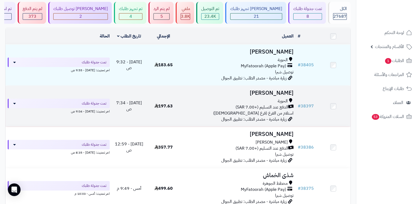
scroll to position [25, 0]
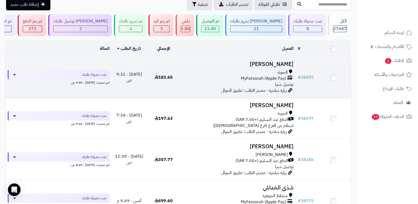
click at [278, 65] on h3 "سلطان العتيبي" at bounding box center [238, 64] width 111 height 6
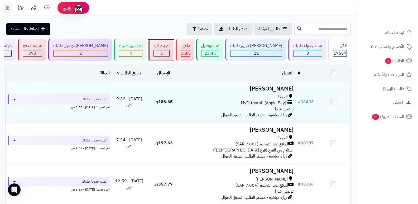
click at [163, 53] on span "5" at bounding box center [161, 53] width 3 height 6
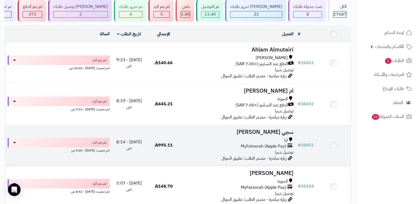
scroll to position [106, 0]
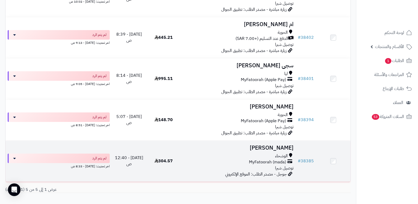
click at [278, 147] on h3 "منيره الحارثي" at bounding box center [238, 148] width 111 height 6
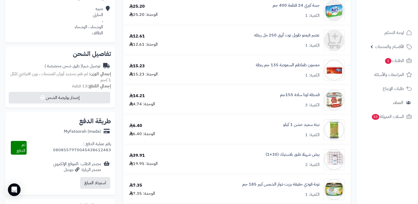
scroll to position [53, 0]
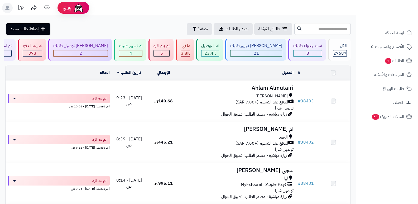
scroll to position [106, 0]
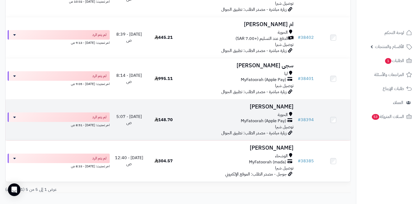
click at [275, 104] on h3 "[PERSON_NAME]" at bounding box center [238, 107] width 111 height 6
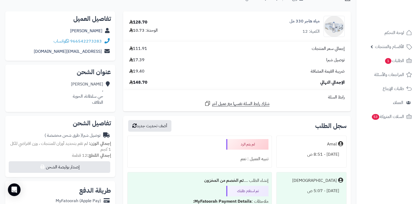
scroll to position [53, 0]
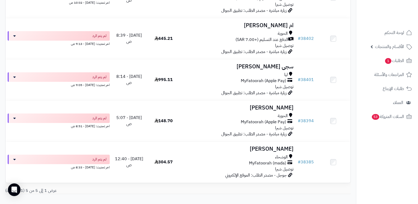
scroll to position [106, 0]
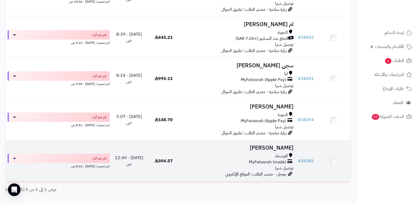
click at [283, 148] on h3 "منيره الحارثي" at bounding box center [238, 148] width 111 height 6
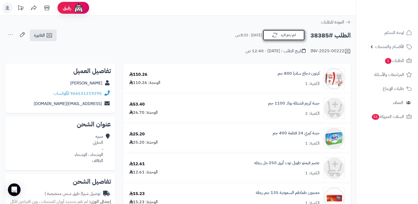
click at [278, 38] on button "لم يتم الرد" at bounding box center [284, 35] width 42 height 11
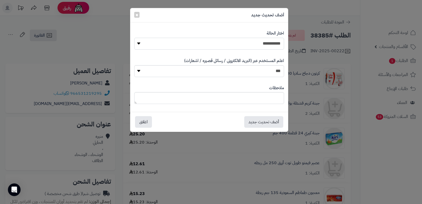
click at [272, 44] on select "**********" at bounding box center [209, 44] width 150 height 12
click at [369, 133] on div "**********" at bounding box center [211, 102] width 422 height 204
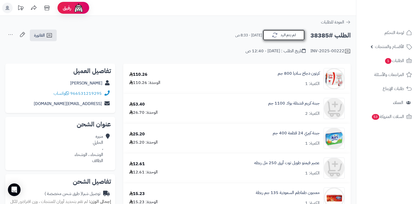
click at [274, 34] on icon "button" at bounding box center [275, 35] width 6 height 6
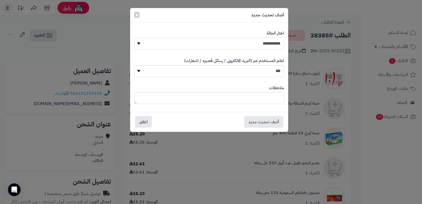
click at [269, 45] on select "**********" at bounding box center [209, 44] width 150 height 12
select select "*"
click at [134, 38] on select "**********" at bounding box center [209, 44] width 150 height 12
click at [267, 97] on textarea at bounding box center [209, 98] width 150 height 12
type textarea "***"
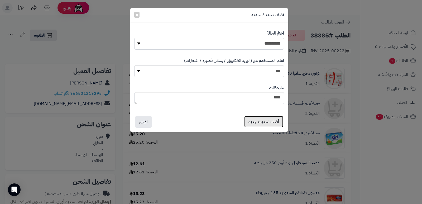
click at [265, 121] on button "أضف تحديث جديد" at bounding box center [263, 122] width 39 height 12
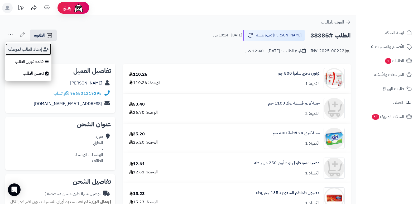
click at [30, 52] on button "إسناد الطلب لموظف" at bounding box center [28, 49] width 46 height 12
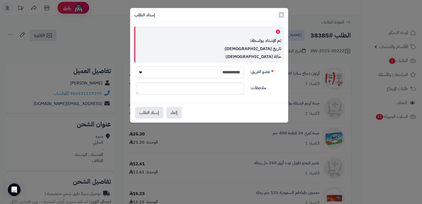
click at [230, 70] on select "**********" at bounding box center [190, 72] width 108 height 12
select select "**"
click at [136, 66] on select "**********" at bounding box center [190, 72] width 108 height 12
click at [146, 114] on button "إسناد الطلب" at bounding box center [149, 113] width 28 height 12
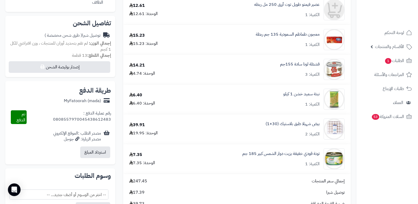
scroll to position [317, 0]
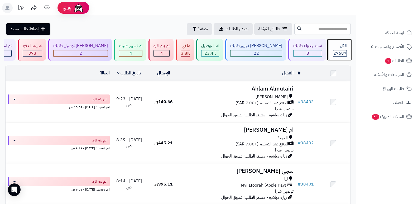
click at [342, 47] on div "الكل" at bounding box center [340, 46] width 14 height 6
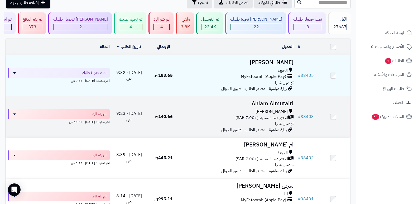
scroll to position [106, 0]
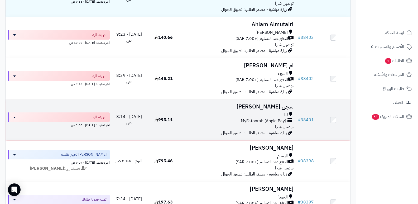
click at [283, 108] on h3 "سجى [PERSON_NAME]" at bounding box center [238, 107] width 111 height 6
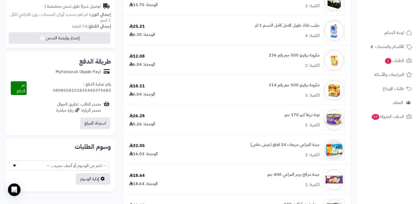
scroll to position [106, 0]
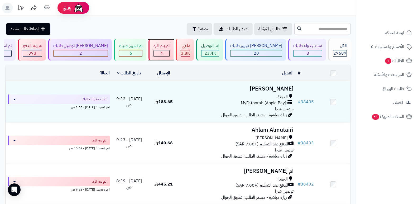
click at [174, 44] on div "لم يتم الرد 4" at bounding box center [161, 50] width 25 height 22
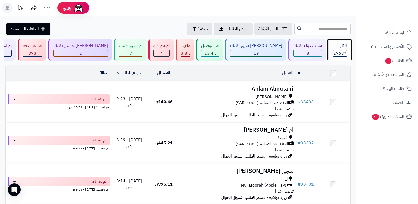
click at [340, 48] on div "الكل" at bounding box center [340, 46] width 14 height 6
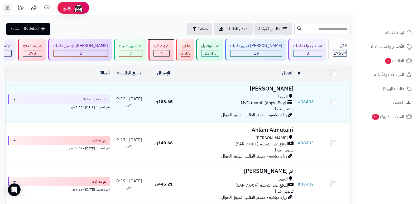
click at [169, 50] on div "لم يتم الرد 4" at bounding box center [161, 50] width 25 height 22
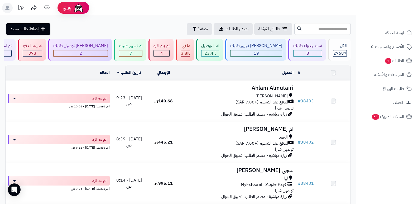
scroll to position [93, 0]
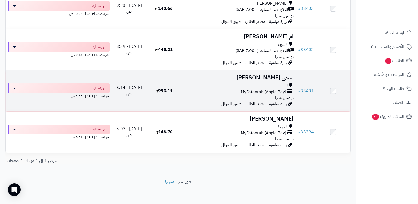
click at [283, 78] on h3 "سجى [PERSON_NAME]" at bounding box center [238, 78] width 111 height 6
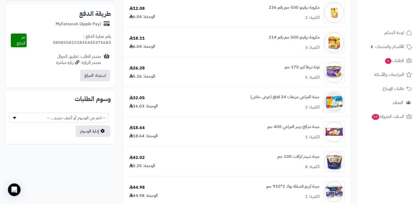
scroll to position [87, 0]
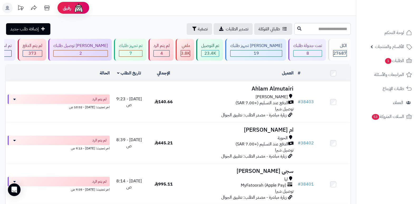
click at [383, 163] on nav "لوحة التحكم الأقسام والمنتجات المنتجات الأقسام الماركات مواصفات المنتجات مواصفا…" at bounding box center [387, 109] width 62 height 204
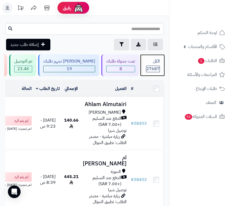
click at [152, 65] on div "الكل 27687" at bounding box center [152, 65] width 23 height 22
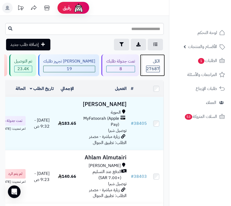
click at [154, 67] on span "27687" at bounding box center [152, 69] width 13 height 6
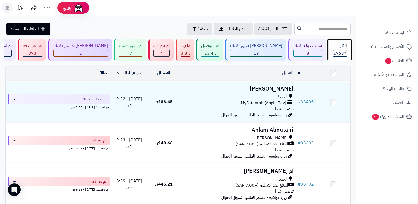
click at [231, 47] on div "الكل" at bounding box center [340, 46] width 14 height 6
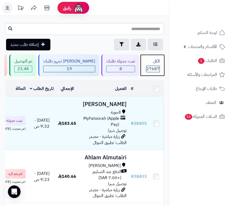
click at [154, 64] on div "الكل 27687" at bounding box center [152, 65] width 23 height 22
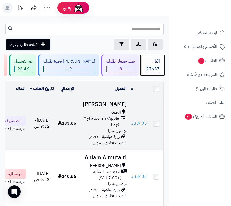
scroll to position [37, 0]
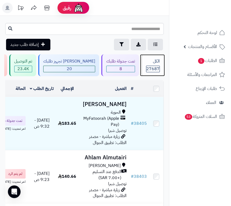
click at [159, 69] on span "27687" at bounding box center [152, 69] width 13 height 6
click at [150, 70] on span "27687" at bounding box center [152, 69] width 13 height 6
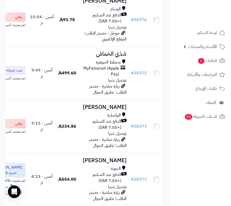
scroll to position [1135, 0]
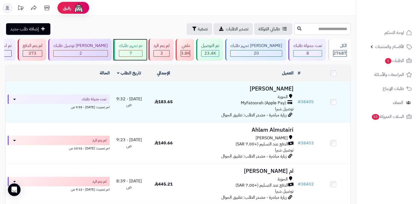
click at [137, 43] on div "تم تجهيز طلبك" at bounding box center [130, 46] width 23 height 6
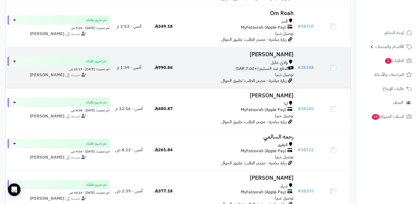
scroll to position [158, 0]
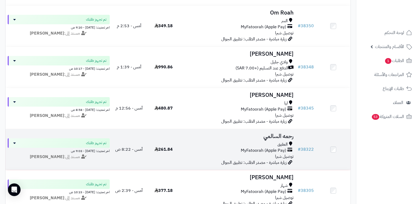
click at [281, 136] on h3 "رحمه السالمي" at bounding box center [238, 136] width 111 height 6
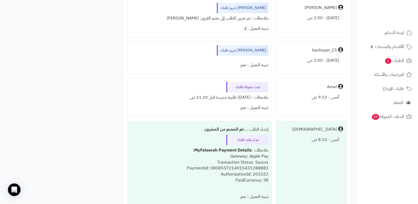
scroll to position [580, 0]
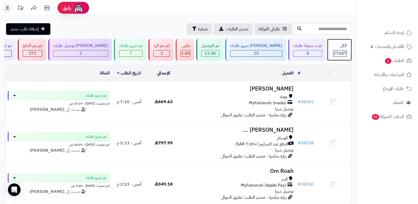
click at [337, 49] on div "الكل" at bounding box center [340, 46] width 14 height 6
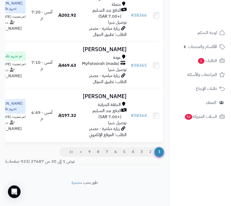
scroll to position [1944, 0]
click at [151, 150] on link "2" at bounding box center [150, 151] width 9 height 9
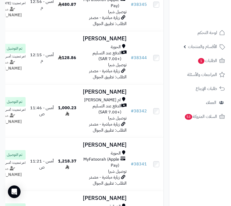
scroll to position [924, 0]
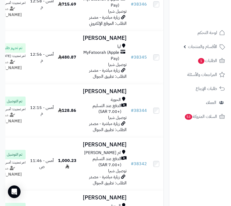
click at [202, 154] on nav "لوحة التحكم الأقسام والمنتجات المنتجات الأقسام الماركات مواصفات المنتجات مواصفا…" at bounding box center [200, 110] width 62 height 206
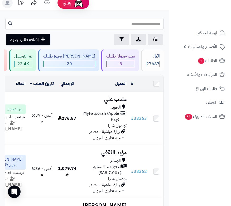
scroll to position [0, 0]
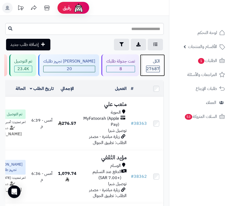
click at [154, 66] on div "27687" at bounding box center [153, 69] width 14 height 7
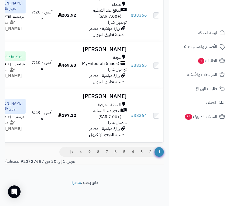
scroll to position [1944, 0]
click at [151, 154] on link "2" at bounding box center [150, 151] width 9 height 9
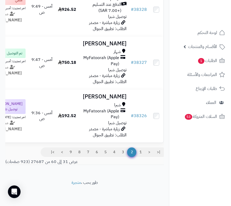
scroll to position [1896, 0]
click at [125, 151] on link "3" at bounding box center [122, 151] width 9 height 9
click at [123, 152] on link "3" at bounding box center [122, 151] width 9 height 9
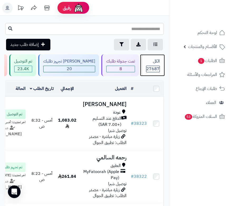
click at [154, 71] on span "27687" at bounding box center [152, 69] width 13 height 6
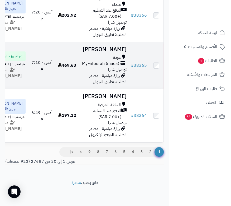
scroll to position [1944, 0]
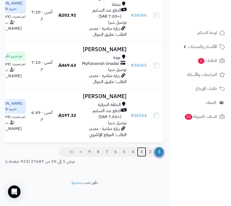
click at [140, 152] on link "3" at bounding box center [141, 151] width 9 height 9
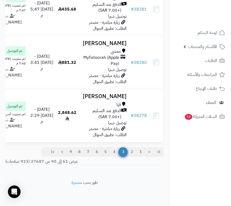
scroll to position [1882, 0]
click at [132, 151] on link "2" at bounding box center [131, 151] width 9 height 9
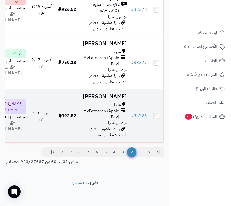
scroll to position [1896, 0]
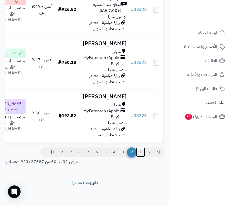
click at [140, 150] on link "1" at bounding box center [140, 151] width 9 height 9
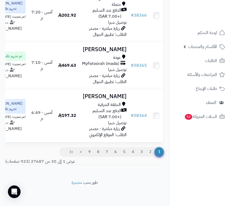
scroll to position [1944, 0]
click at [151, 150] on link "2" at bounding box center [150, 151] width 9 height 9
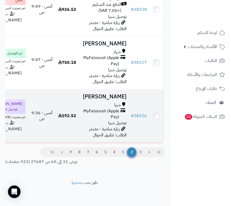
scroll to position [1896, 0]
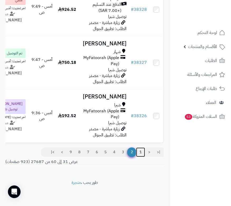
click at [141, 150] on link "1" at bounding box center [140, 151] width 9 height 9
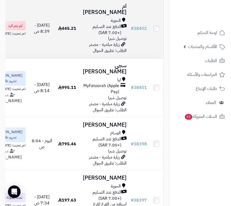
scroll to position [237, 0]
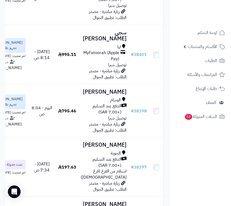
click at [209, 142] on nav "لوحة التحكم الأقسام والمنتجات المنتجات الأقسام الماركات مواصفات المنتجات مواصفا…" at bounding box center [200, 110] width 62 height 206
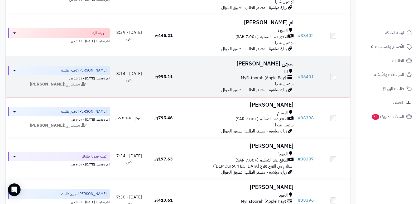
scroll to position [0, 0]
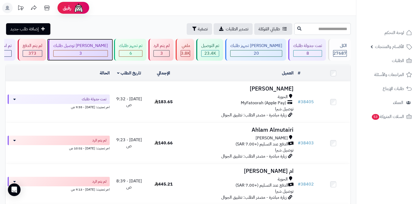
click at [102, 53] on div "3" at bounding box center [81, 53] width 54 height 6
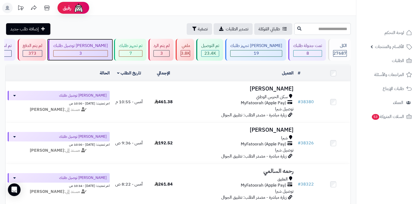
click at [108, 46] on div "[PERSON_NAME] توصيل طلبك" at bounding box center [80, 46] width 55 height 6
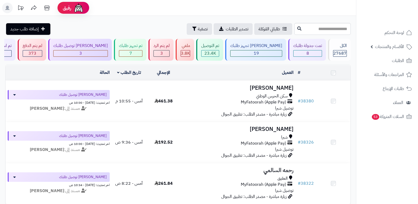
click at [280, 128] on h3 "محمد الحمياني" at bounding box center [238, 129] width 111 height 6
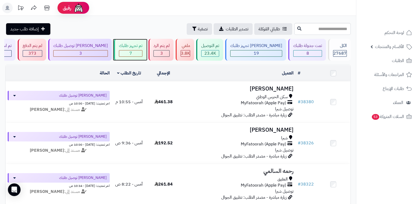
click at [140, 43] on div "تم تجهيز طلبك" at bounding box center [130, 46] width 23 height 6
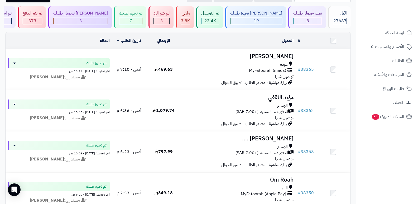
scroll to position [10, 0]
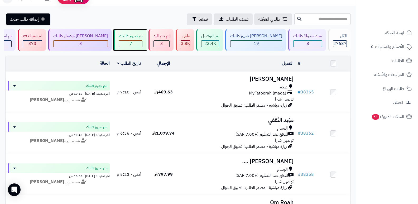
click at [142, 36] on div "تم تجهيز طلبك" at bounding box center [130, 36] width 23 height 6
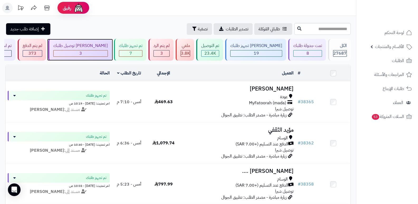
click at [93, 55] on div "3" at bounding box center [81, 53] width 54 height 6
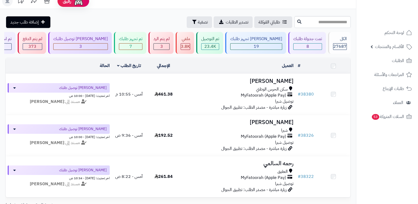
scroll to position [26, 0]
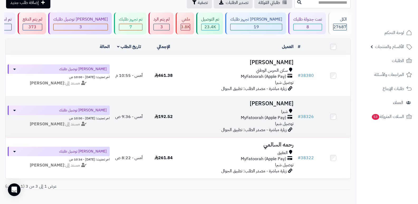
click at [276, 106] on h3 "[PERSON_NAME]" at bounding box center [238, 104] width 111 height 6
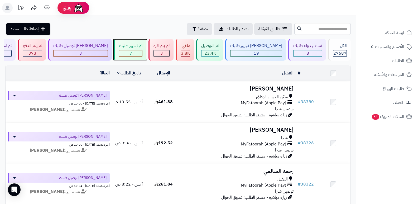
click at [141, 52] on div "7" at bounding box center [130, 53] width 23 height 6
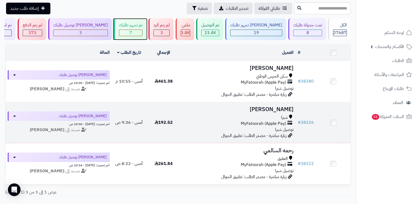
scroll to position [53, 0]
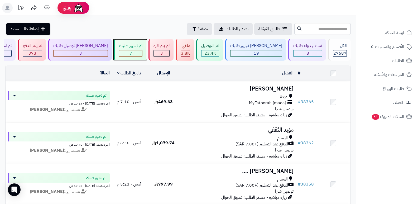
click at [142, 52] on div "7" at bounding box center [130, 53] width 23 height 6
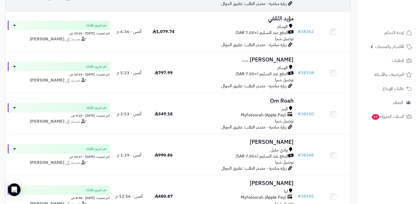
scroll to position [11, 0]
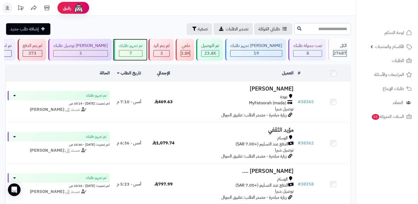
click at [142, 48] on div "تم تجهيز طلبك" at bounding box center [130, 46] width 23 height 6
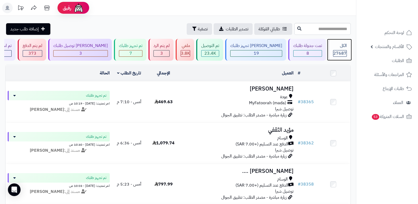
click at [340, 48] on div "الكل" at bounding box center [340, 46] width 14 height 6
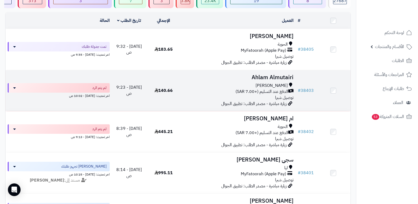
scroll to position [53, 0]
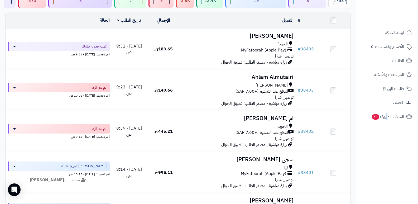
click at [387, 167] on nav "لوحة التحكم الأقسام والمنتجات المنتجات الأقسام الماركات مواصفات المنتجات مواصفا…" at bounding box center [387, 109] width 62 height 204
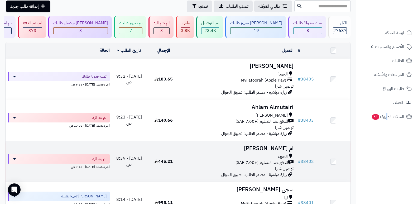
scroll to position [0, 0]
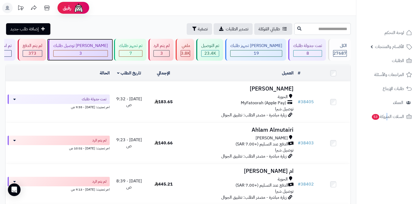
click at [92, 49] on div "جاري توصيل طلبك 3" at bounding box center [80, 50] width 64 height 22
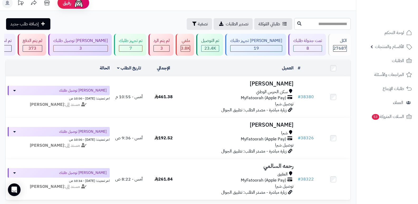
scroll to position [3, 0]
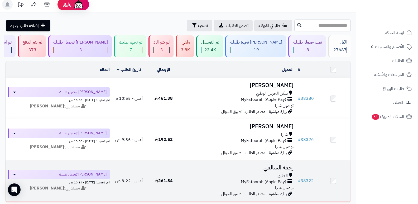
click at [275, 166] on h3 "رحمه السالمي" at bounding box center [238, 168] width 111 height 6
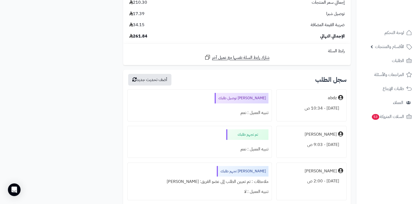
scroll to position [396, 0]
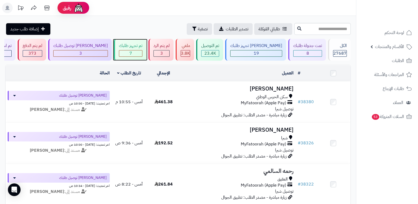
click at [142, 48] on div "تم تجهيز طلبك" at bounding box center [130, 46] width 23 height 6
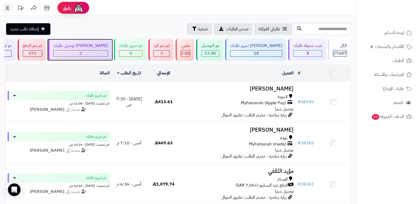
click at [108, 41] on div "جاري توصيل طلبك 2" at bounding box center [80, 50] width 64 height 22
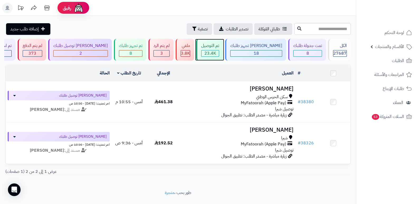
click at [216, 55] on span "23.4K" at bounding box center [210, 53] width 12 height 6
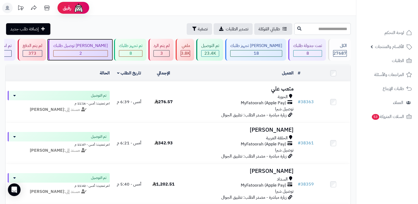
click at [102, 46] on div "[PERSON_NAME] توصيل طلبك" at bounding box center [80, 46] width 55 height 6
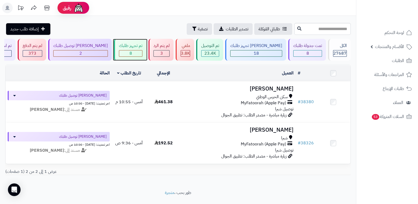
click at [142, 47] on div "تم تجهيز طلبك" at bounding box center [130, 46] width 23 height 6
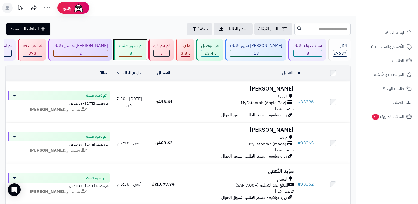
click at [142, 52] on div "8" at bounding box center [130, 53] width 23 height 6
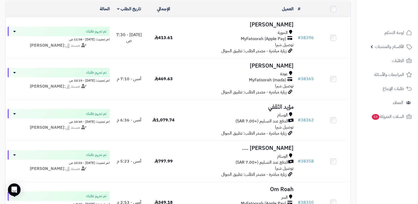
scroll to position [79, 0]
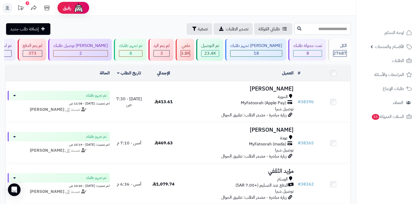
click at [336, 30] on input "text" at bounding box center [322, 29] width 56 height 12
click at [343, 47] on div "الكل" at bounding box center [340, 46] width 14 height 6
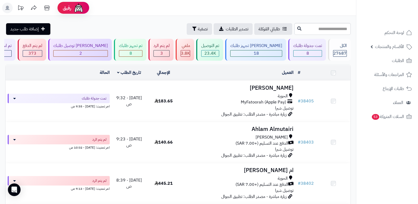
click at [340, 29] on input "text" at bounding box center [322, 29] width 56 height 12
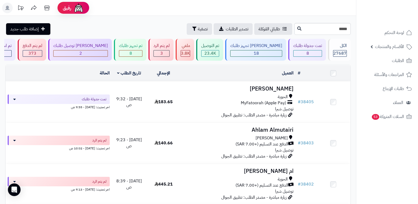
type input "*****"
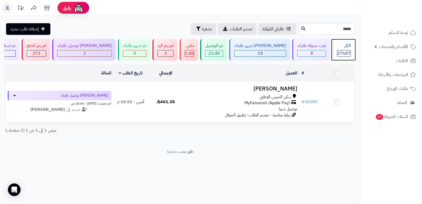
click at [337, 46] on div "الكل" at bounding box center [344, 46] width 14 height 6
click at [346, 51] on span "27687" at bounding box center [343, 53] width 13 height 6
click at [337, 35] on div "**********" at bounding box center [180, 82] width 360 height 133
drag, startPoint x: 337, startPoint y: 35, endPoint x: 337, endPoint y: 32, distance: 2.8
click at [337, 35] on div "**********" at bounding box center [180, 82] width 360 height 133
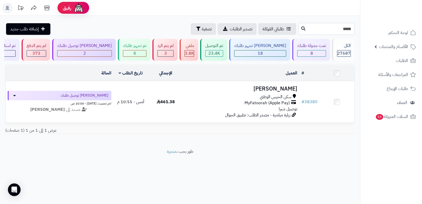
click at [337, 29] on input "*****" at bounding box center [326, 29] width 56 height 12
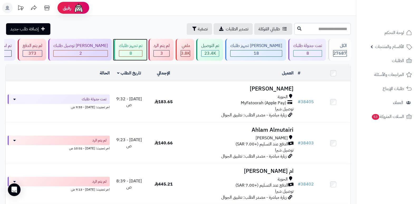
click at [142, 47] on div "تم تجهيز طلبك" at bounding box center [130, 46] width 23 height 6
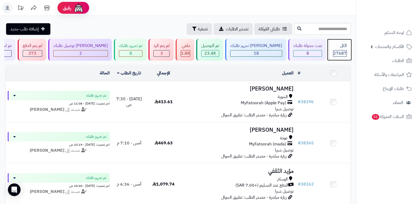
click at [340, 49] on div "الكل" at bounding box center [340, 46] width 14 height 6
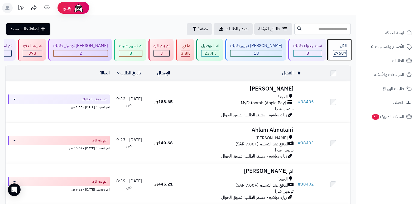
click at [338, 50] on span "27687" at bounding box center [340, 53] width 13 height 6
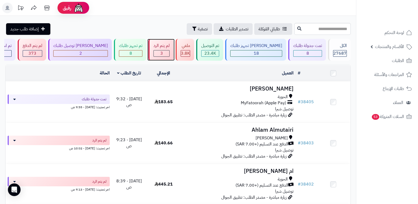
click at [163, 53] on span "3" at bounding box center [161, 53] width 3 height 6
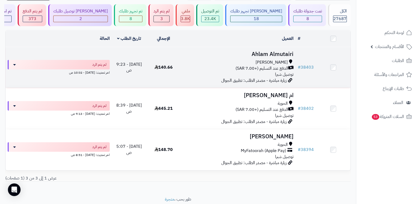
scroll to position [52, 0]
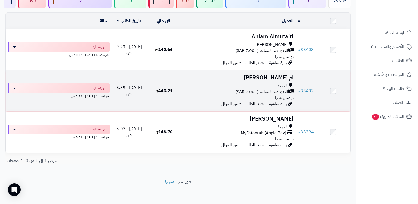
click at [283, 76] on h3 "ام [PERSON_NAME]" at bounding box center [238, 78] width 111 height 6
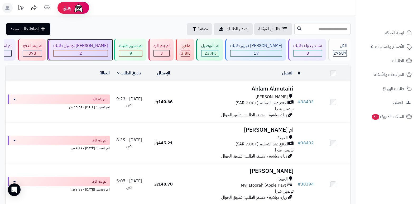
click at [100, 54] on div "2" at bounding box center [81, 53] width 54 height 6
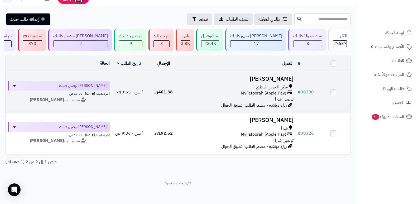
scroll to position [15, 0]
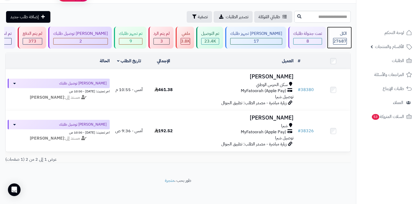
click at [341, 34] on div "الكل 27687" at bounding box center [339, 38] width 23 height 22
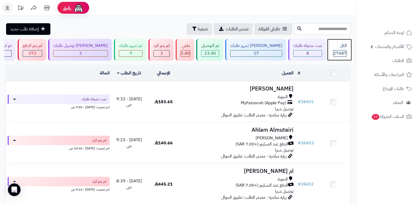
click at [346, 44] on div "الكل" at bounding box center [340, 46] width 14 height 6
click at [335, 53] on span "27687" at bounding box center [340, 53] width 13 height 6
click at [337, 47] on div "الكل" at bounding box center [340, 46] width 14 height 6
click at [345, 54] on span "27687" at bounding box center [340, 53] width 13 height 6
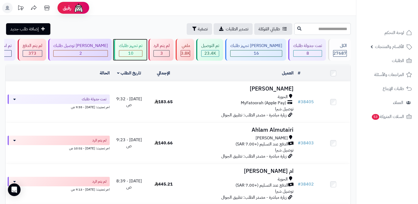
click at [134, 51] on span "10" at bounding box center [130, 53] width 5 height 6
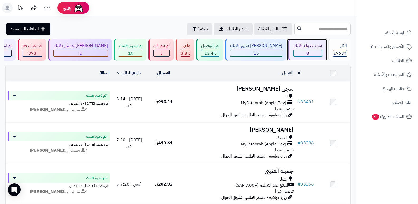
click at [316, 45] on div "تمت جدولة طلبك" at bounding box center [307, 46] width 29 height 6
